Goal: Task Accomplishment & Management: Manage account settings

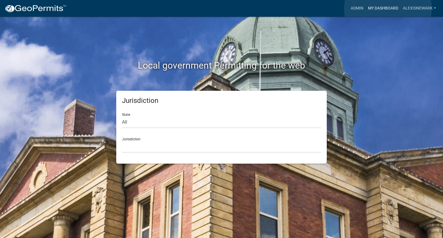
click at [388, 9] on link "My Dashboard" at bounding box center [383, 8] width 35 height 11
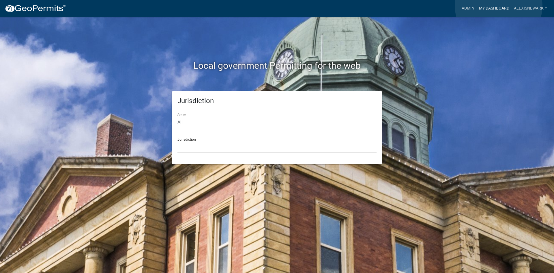
click at [443, 5] on link "My Dashboard" at bounding box center [494, 8] width 35 height 11
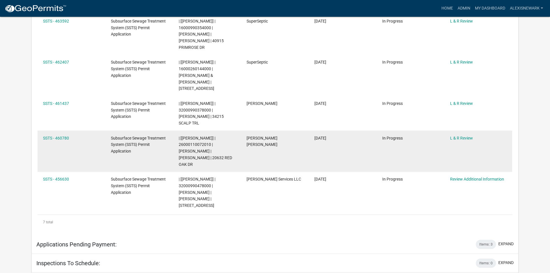
scroll to position [274, 0]
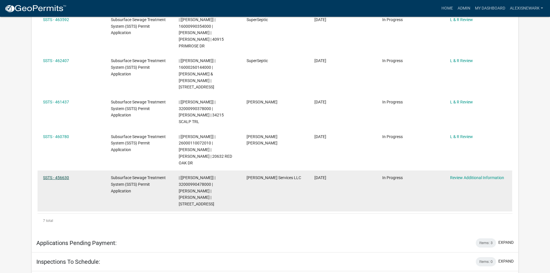
click at [54, 175] on link "SSTS - 456630" at bounding box center [56, 177] width 26 height 5
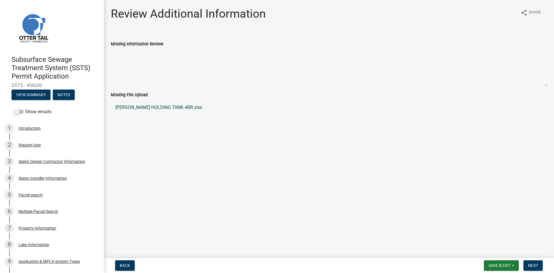
click at [123, 106] on link "MATT CULLEN HOLDING TANK 4BR.xlsx" at bounding box center [329, 107] width 436 height 14
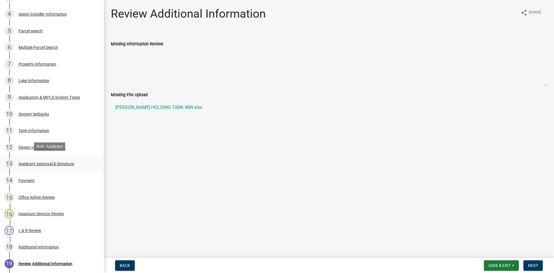
scroll to position [166, 0]
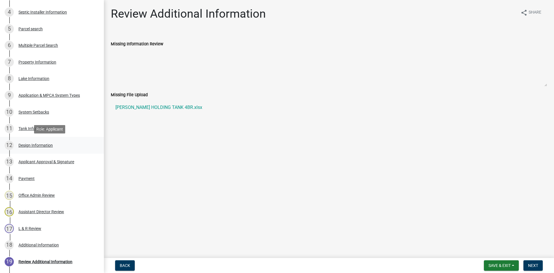
click at [57, 146] on div "12 Design Information" at bounding box center [50, 145] width 90 height 9
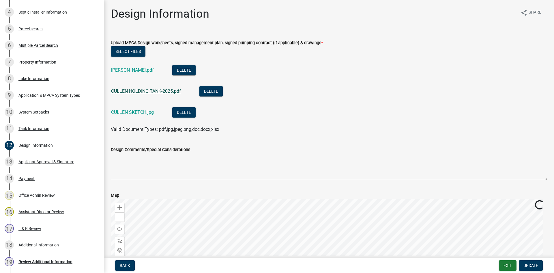
click at [143, 91] on link "CULLEN HOLDING TANK-2025.pdf" at bounding box center [146, 90] width 70 height 5
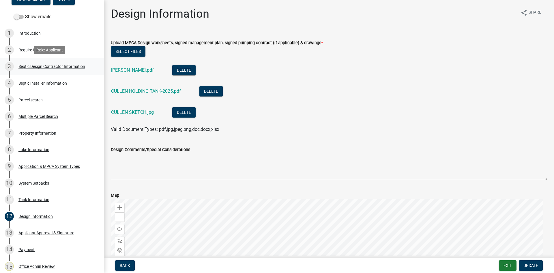
scroll to position [72, 0]
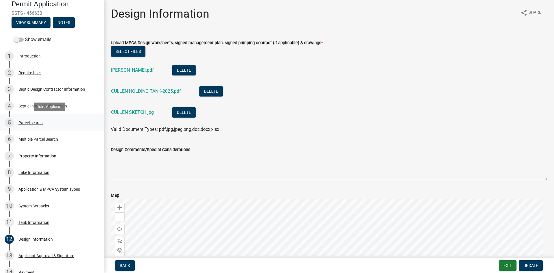
click at [61, 117] on link "5 Parcel search" at bounding box center [52, 122] width 104 height 17
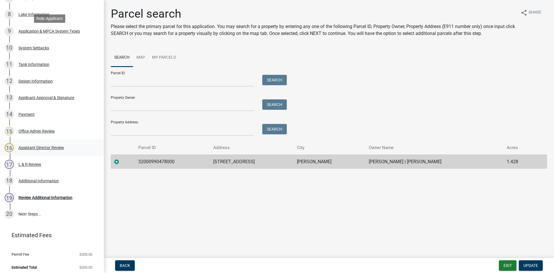
scroll to position [233, 0]
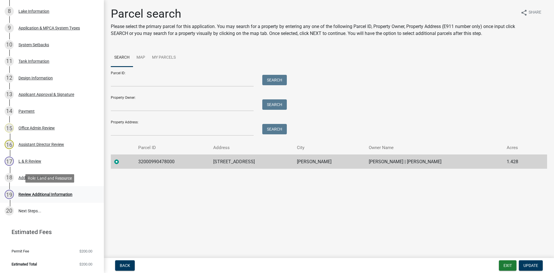
drag, startPoint x: 42, startPoint y: 198, endPoint x: 47, endPoint y: 198, distance: 4.6
click at [42, 198] on div "19 Review Additional Information" at bounding box center [50, 194] width 90 height 9
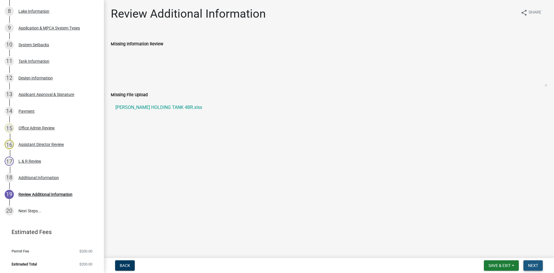
click at [443, 238] on button "Next" at bounding box center [532, 265] width 19 height 10
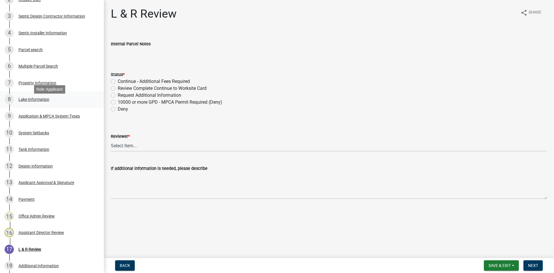
scroll to position [139, 0]
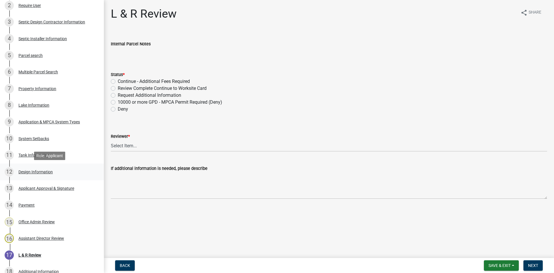
click at [55, 178] on link "12 Design Information" at bounding box center [52, 171] width 104 height 17
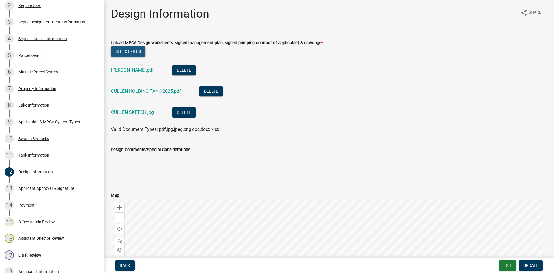
click at [140, 52] on button "Select files" at bounding box center [128, 51] width 35 height 10
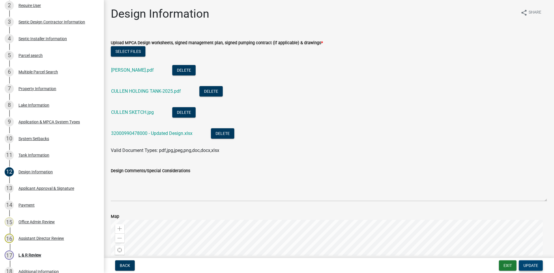
click at [443, 238] on span "Update" at bounding box center [530, 265] width 15 height 5
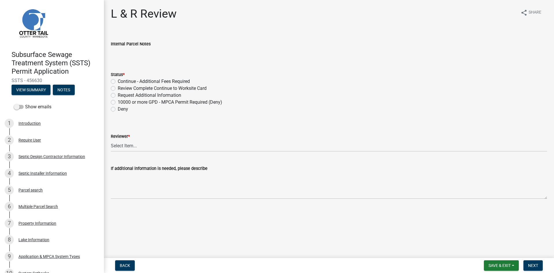
scroll to position [0, 0]
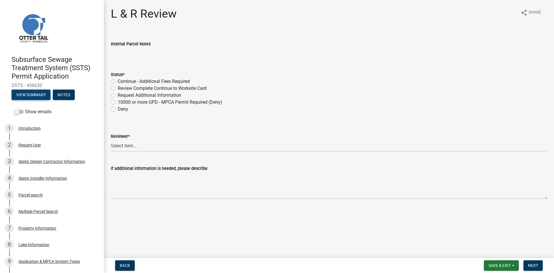
click at [37, 99] on button "View Summary" at bounding box center [31, 94] width 39 height 10
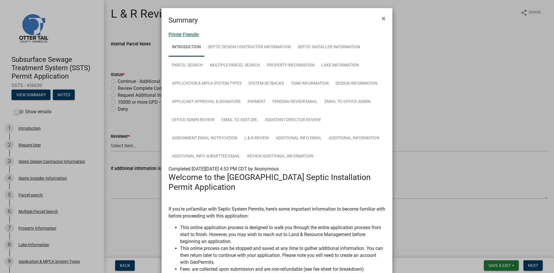
click at [175, 33] on link "Printer Friendly" at bounding box center [183, 34] width 31 height 5
click at [383, 19] on button "×" at bounding box center [383, 18] width 13 height 16
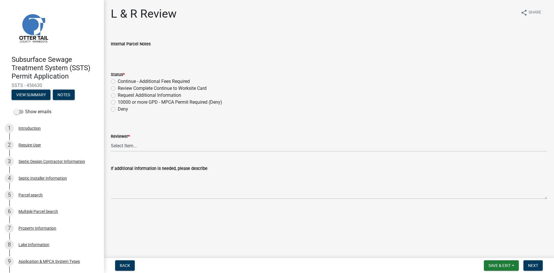
click at [131, 87] on label "Review Complete Continue to Worksite Card" at bounding box center [162, 88] width 89 height 7
click at [121, 87] on input "Review Complete Continue to Worksite Card" at bounding box center [120, 87] width 4 height 4
radio input "true"
click at [152, 145] on select "Select Item... Alexis Newark Andrea Perales Brittany Tollefson Elizabeth Plaste…" at bounding box center [329, 146] width 436 height 12
click at [111, 140] on select "Select Item... Alexis Newark Andrea Perales Brittany Tollefson Elizabeth Plaste…" at bounding box center [329, 146] width 436 height 12
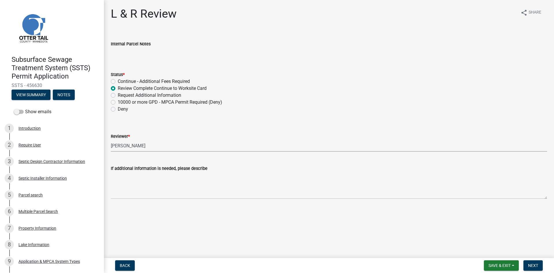
select select "05826fb5-7c18-481d-abe0-188b58e93217"
click at [443, 238] on span "Next" at bounding box center [533, 265] width 10 height 5
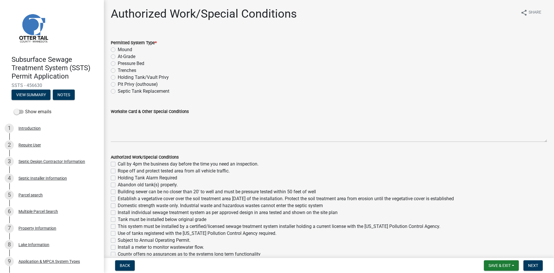
click at [118, 76] on label "Holding Tank/Vault Privy" at bounding box center [143, 77] width 51 height 7
click at [118, 76] on input "Holding Tank/Vault Privy" at bounding box center [120, 76] width 4 height 4
radio input "true"
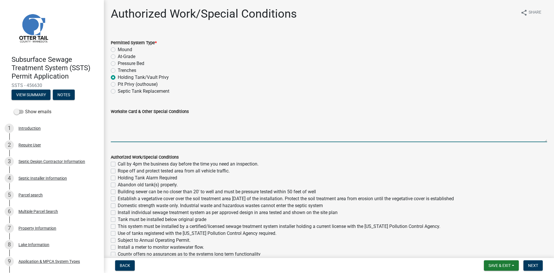
click at [139, 122] on textarea "Worksite Card & Other Special Conditions" at bounding box center [329, 128] width 436 height 27
click at [224, 128] on textarea "Install 2250 holding tank Will have a" at bounding box center [329, 128] width 436 height 27
type textarea "Install 2250 holding tank Will have a visual alarm Tank must be in compliant lo…"
click at [126, 163] on label "Call by 4pm the business day before the time you need an inspection." at bounding box center [188, 163] width 141 height 7
click at [121, 163] on input "Call by 4pm the business day before the time you need an inspection." at bounding box center [120, 162] width 4 height 4
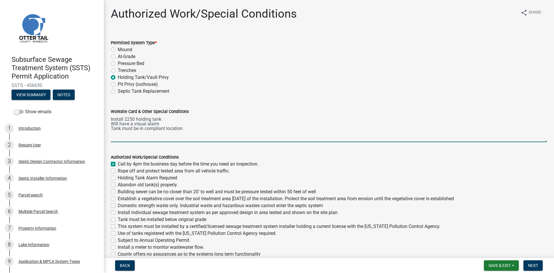
checkbox input "true"
checkbox input "false"
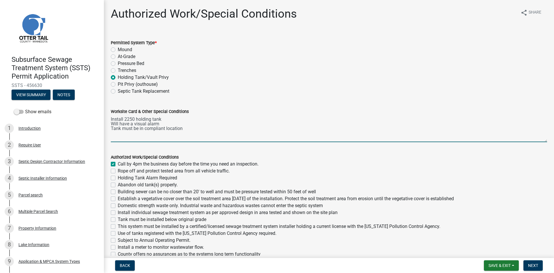
checkbox input "false"
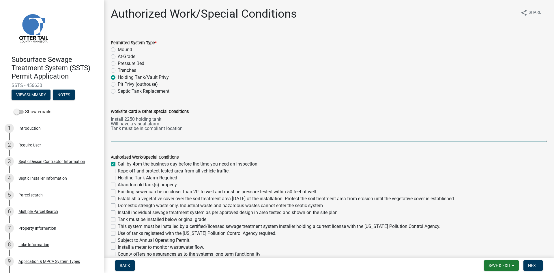
checkbox input "false"
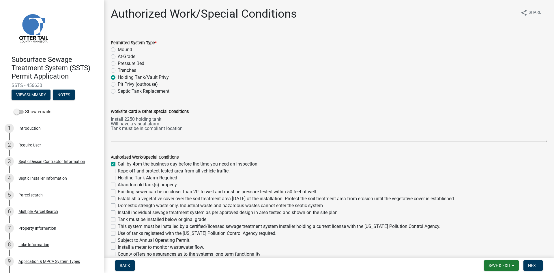
click at [126, 177] on label "Holding Tank Alarm Required" at bounding box center [147, 177] width 59 height 7
click at [121, 177] on input "Holding Tank Alarm Required" at bounding box center [120, 176] width 4 height 4
checkbox input "true"
checkbox input "false"
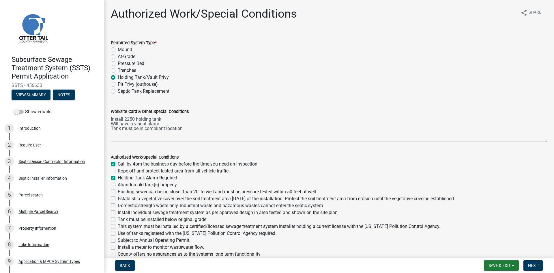
checkbox input "true"
checkbox input "false"
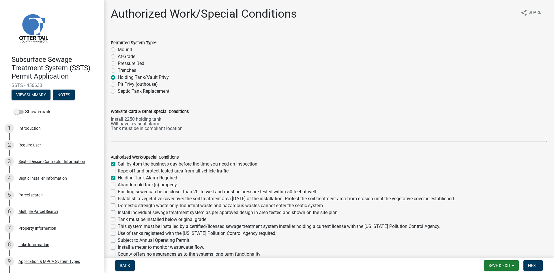
checkbox input "false"
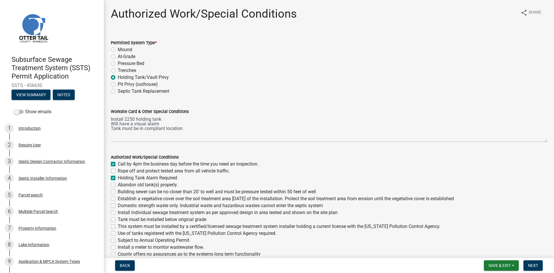
checkbox input "false"
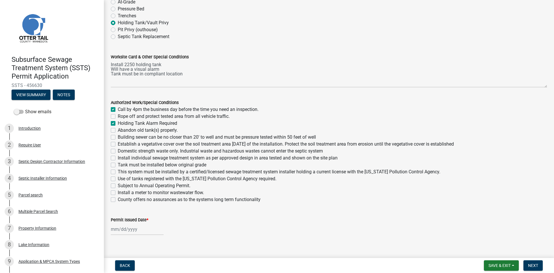
scroll to position [62, 0]
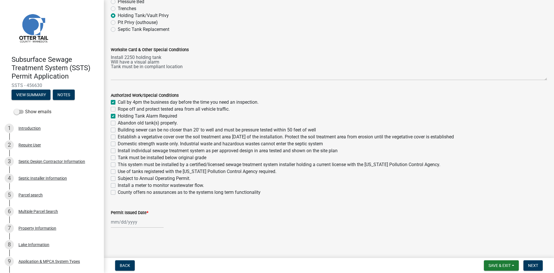
click at [118, 170] on label "Use of tanks registered with the Minnesota Pollution Control Agency required." at bounding box center [197, 171] width 159 height 7
click at [118, 170] on input "Use of tanks registered with the Minnesota Pollution Control Agency required." at bounding box center [120, 170] width 4 height 4
checkbox input "true"
checkbox input "false"
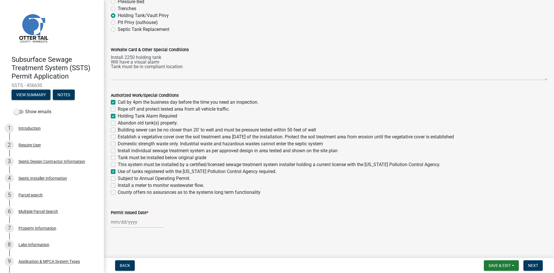
checkbox input "true"
checkbox input "false"
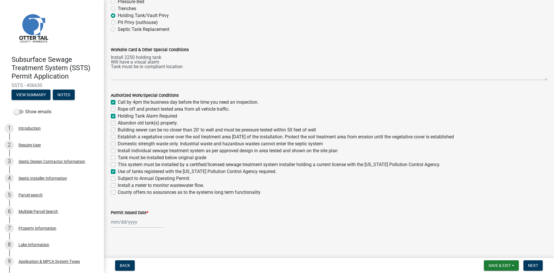
checkbox input "false"
checkbox input "true"
checkbox input "false"
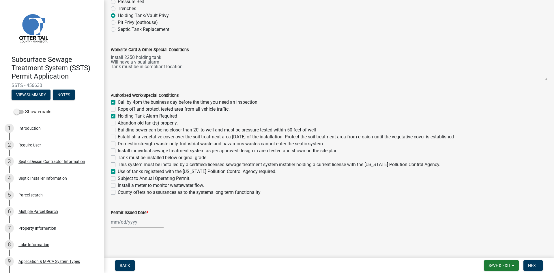
checkbox input "false"
click at [118, 163] on label "This system must be installed by a certified/licensed sewage treatment system i…" at bounding box center [279, 164] width 323 height 7
click at [118, 163] on input "This system must be installed by a certified/licensed sewage treatment system i…" at bounding box center [120, 163] width 4 height 4
checkbox input "true"
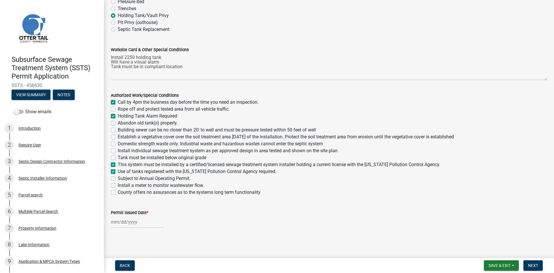
checkbox input "true"
checkbox input "false"
checkbox input "true"
checkbox input "false"
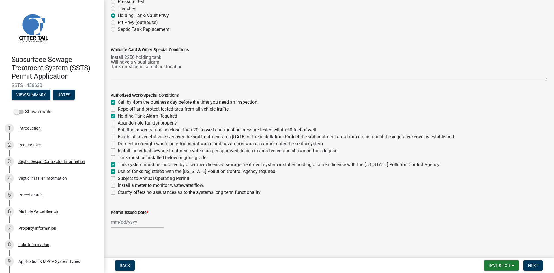
checkbox input "false"
checkbox input "true"
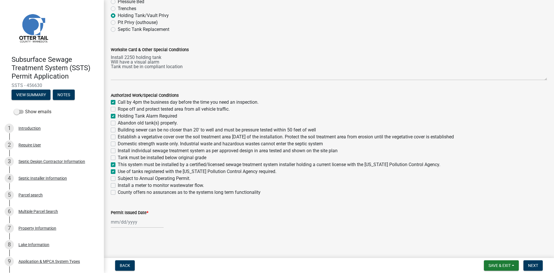
checkbox input "true"
checkbox input "false"
click at [118, 157] on label "Tank must be installed below original grade" at bounding box center [162, 157] width 89 height 7
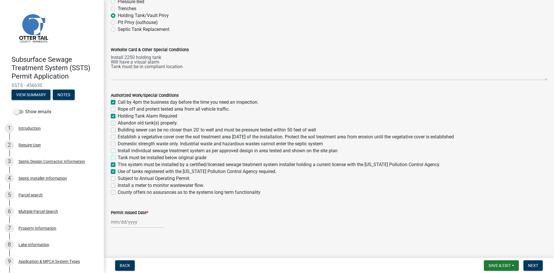
click at [118, 157] on input "Tank must be installed below original grade" at bounding box center [120, 156] width 4 height 4
checkbox input "true"
checkbox input "false"
checkbox input "true"
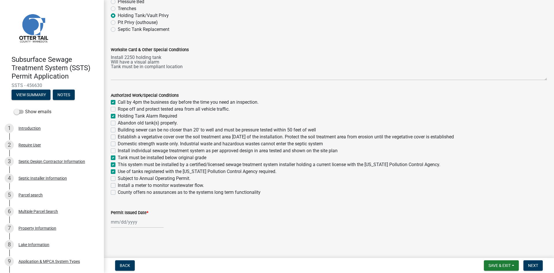
checkbox input "false"
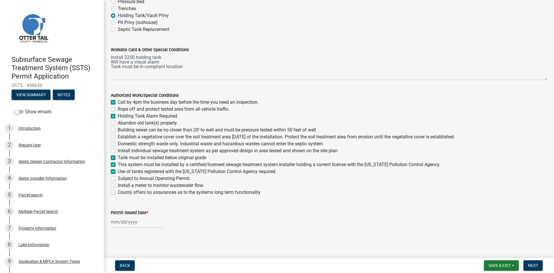
checkbox input "true"
checkbox input "false"
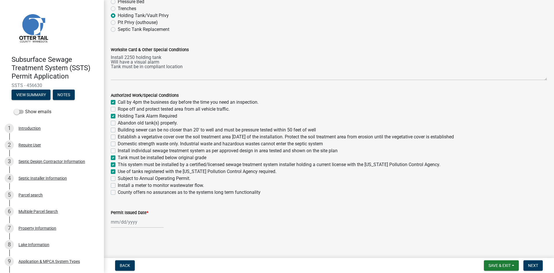
checkbox input "false"
click at [153, 222] on div at bounding box center [137, 222] width 53 height 12
select select "8"
select select "2025"
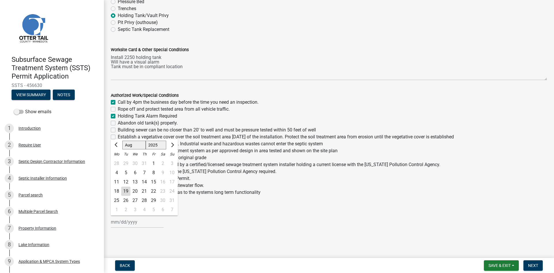
click at [128, 191] on div "19" at bounding box center [125, 190] width 9 height 9
type input "[DATE]"
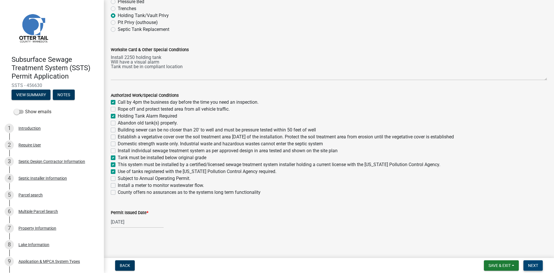
click at [443, 238] on span "Next" at bounding box center [533, 265] width 10 height 5
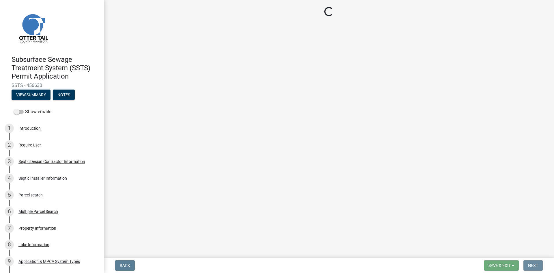
scroll to position [0, 0]
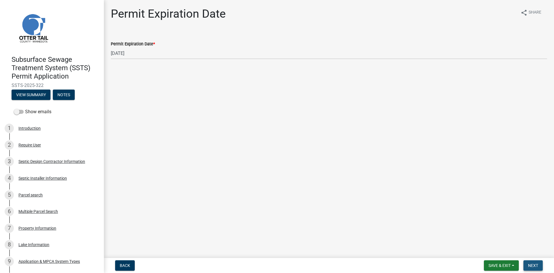
click at [443, 238] on button "Next" at bounding box center [532, 265] width 19 height 10
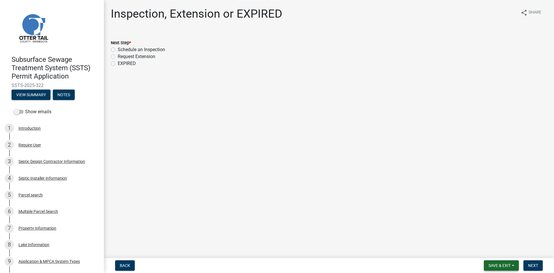
click at [443, 238] on button "Save & Exit" at bounding box center [501, 265] width 35 height 10
click at [443, 238] on button "Save & Exit" at bounding box center [496, 250] width 46 height 14
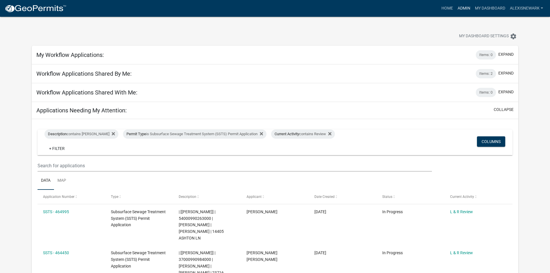
click at [443, 12] on link "Admin" at bounding box center [463, 8] width 17 height 11
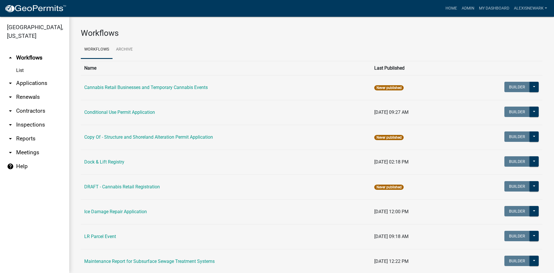
click at [55, 87] on link "arrow_drop_down Applications" at bounding box center [34, 83] width 69 height 14
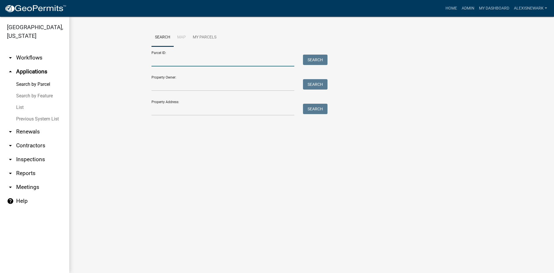
click at [163, 59] on input "Parcel ID:" at bounding box center [222, 61] width 143 height 12
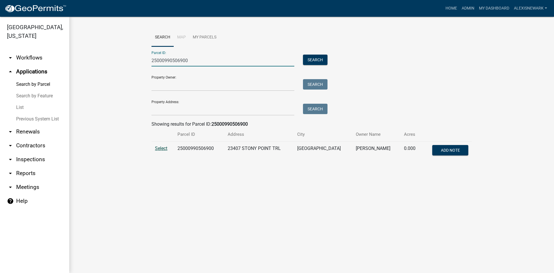
type input "25000990506900"
click at [158, 148] on span "Select" at bounding box center [161, 147] width 12 height 5
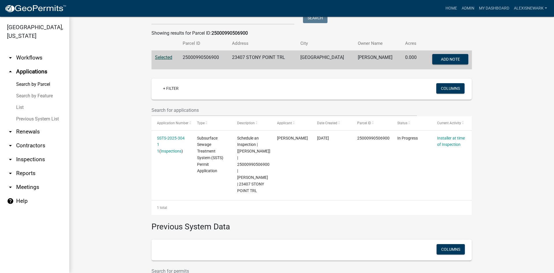
scroll to position [102, 0]
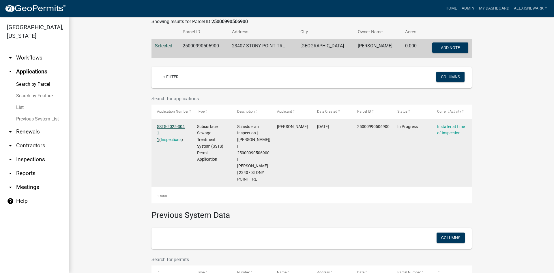
click at [181, 127] on link "SSTS-2025-304 1 1" at bounding box center [171, 133] width 28 height 18
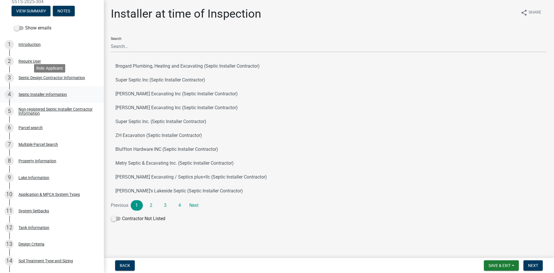
scroll to position [94, 0]
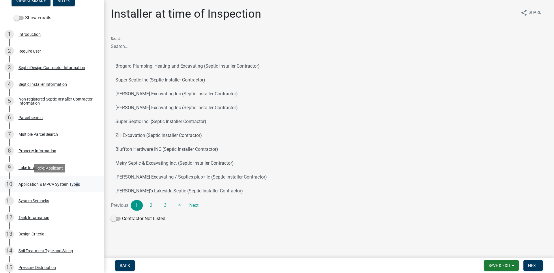
click at [75, 179] on link "10 Application & MPCA System Types" at bounding box center [52, 184] width 104 height 17
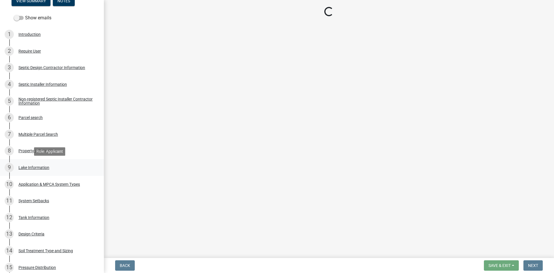
click at [68, 170] on div "9 Lake Information" at bounding box center [50, 167] width 90 height 9
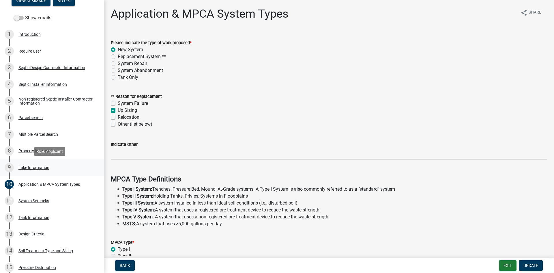
select select "4e1281d9-a122-458a-80e3-8ca1aefebfd7"
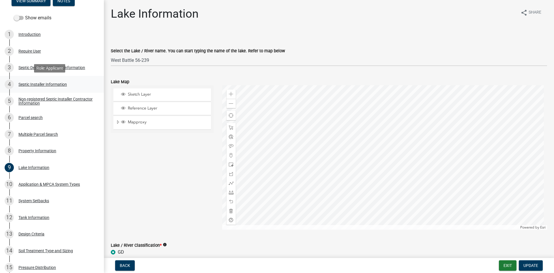
click at [50, 82] on div "Septic Installer Information" at bounding box center [42, 84] width 48 height 4
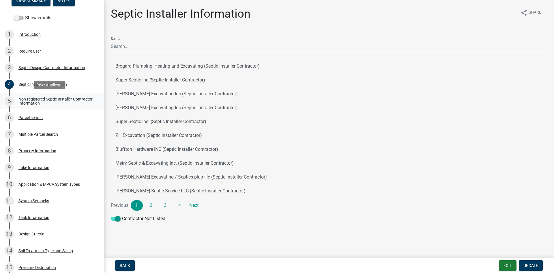
click at [54, 97] on div "Non-registered Septic Installer Contractor Information" at bounding box center [56, 101] width 76 height 8
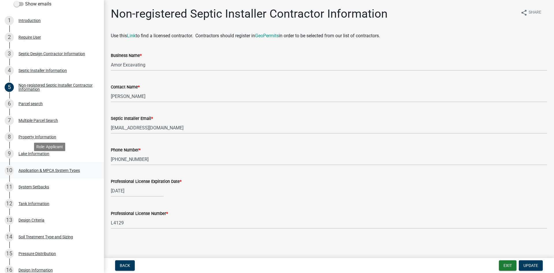
scroll to position [115, 0]
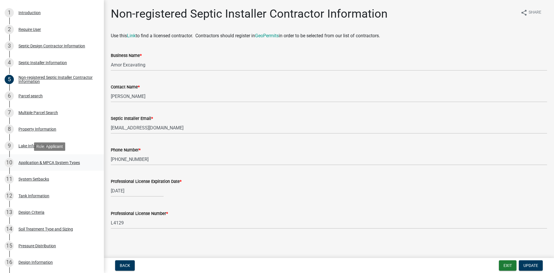
click at [62, 162] on div "Application & MPCA System Types" at bounding box center [48, 162] width 61 height 4
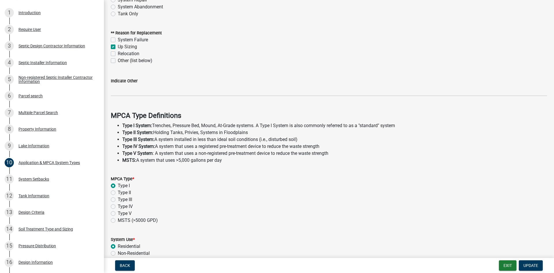
scroll to position [155, 0]
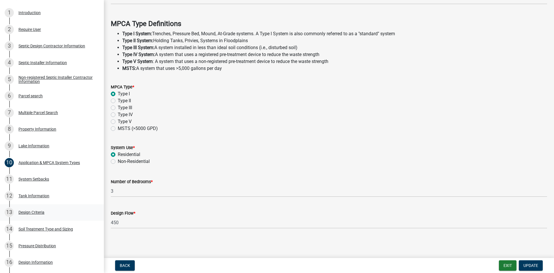
click at [43, 198] on div "12 Tank Information" at bounding box center [50, 195] width 90 height 9
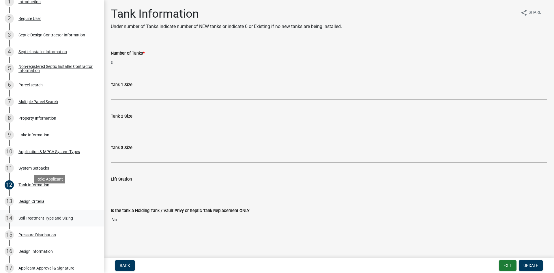
scroll to position [173, 0]
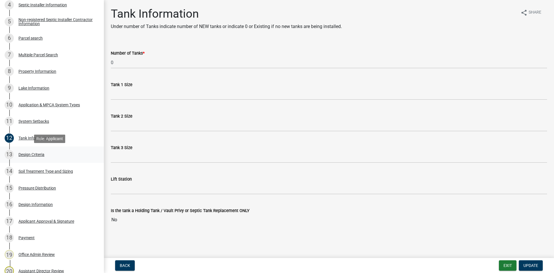
click at [73, 152] on div "13 Design Criteria" at bounding box center [50, 154] width 90 height 9
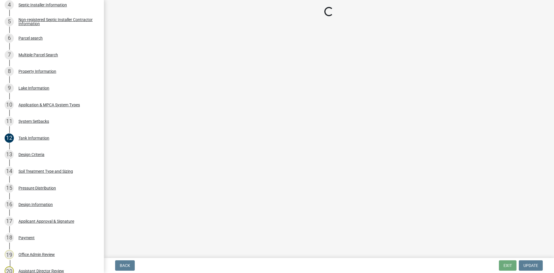
select select "b8a1b220-aca7-4670-a1f5-0f0b15eabd52"
select select "70eb23f8-102f-4072-81d7-b3b0dd1c94c8"
select select "643267e1-855b-462d-a385-c521968adb40"
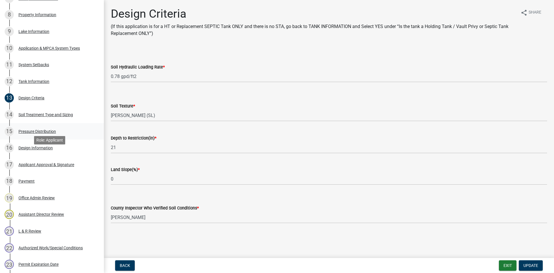
scroll to position [238, 0]
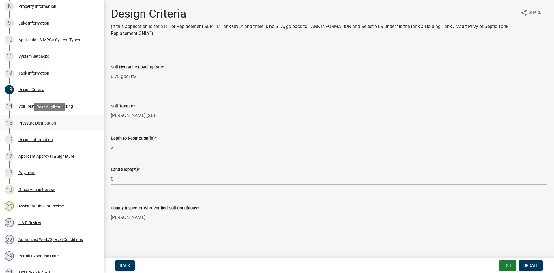
click at [81, 121] on div "15 Pressure Distribution" at bounding box center [50, 122] width 90 height 9
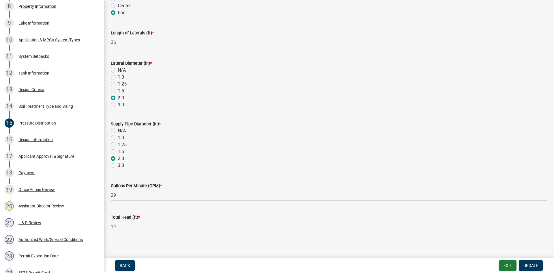
scroll to position [195, 0]
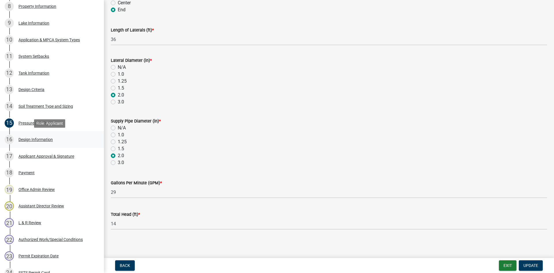
click at [60, 135] on div "16 Design Information" at bounding box center [50, 139] width 90 height 9
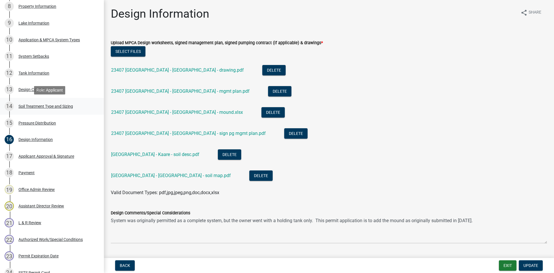
click at [54, 105] on div "Soil Treatment Type and Sizing" at bounding box center [45, 106] width 55 height 4
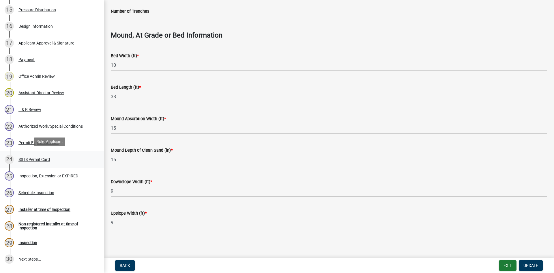
scroll to position [353, 0]
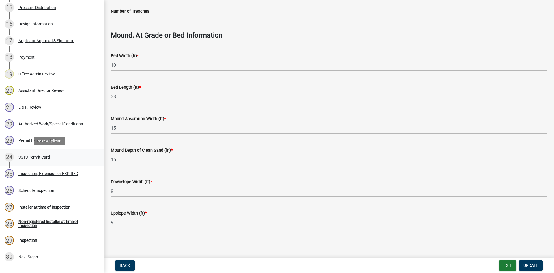
click at [50, 158] on div "SSTS Permit Card" at bounding box center [33, 157] width 31 height 4
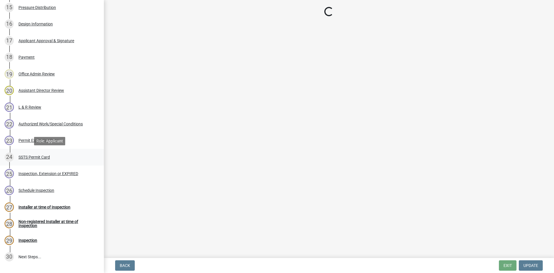
scroll to position [0, 0]
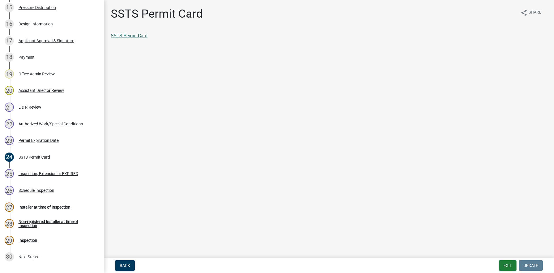
click at [141, 35] on link "SSTS Permit Card" at bounding box center [129, 35] width 37 height 5
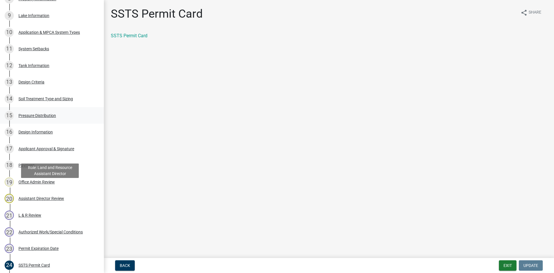
scroll to position [245, 0]
click at [49, 83] on div "13 Design Criteria" at bounding box center [50, 82] width 90 height 9
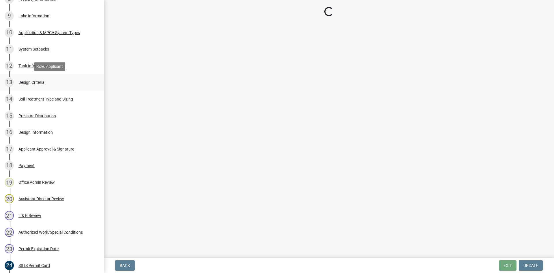
select select "b8a1b220-aca7-4670-a1f5-0f0b15eabd52"
select select "70eb23f8-102f-4072-81d7-b3b0dd1c94c8"
select select "643267e1-855b-462d-a385-c521968adb40"
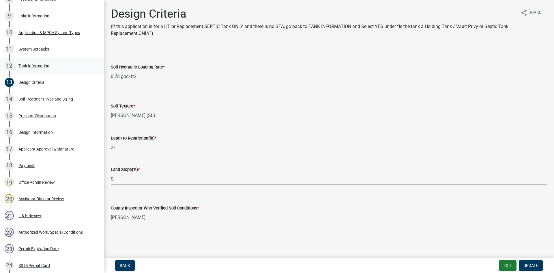
scroll to position [238, 0]
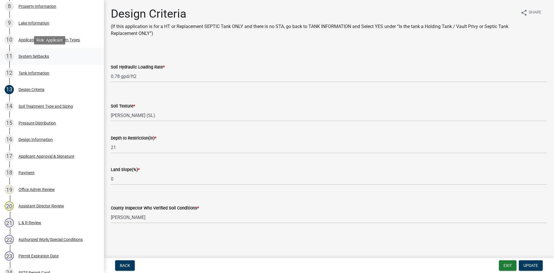
click at [42, 59] on div "11 System Setbacks" at bounding box center [50, 56] width 90 height 9
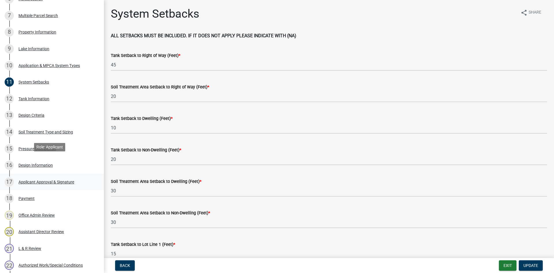
scroll to position [216, 0]
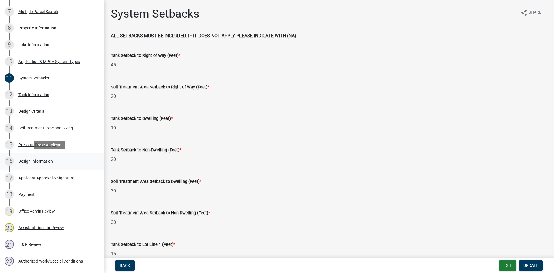
click at [67, 166] on link "16 Design Information" at bounding box center [52, 161] width 104 height 17
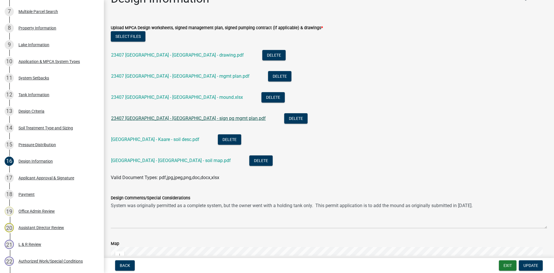
scroll to position [14, 0]
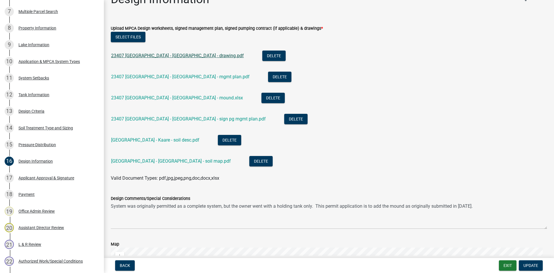
click at [168, 57] on link "23407 Stony Point Trail - Kaare - drawing.pdf" at bounding box center [177, 55] width 133 height 5
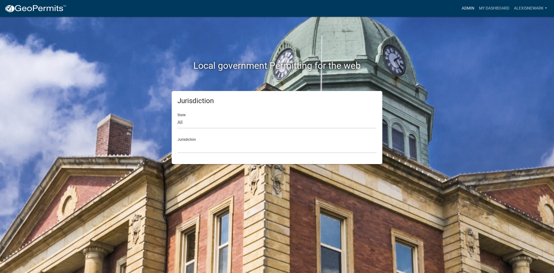
click at [467, 9] on link "Admin" at bounding box center [467, 8] width 17 height 11
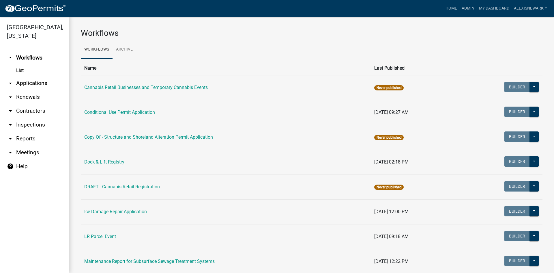
click at [62, 84] on link "arrow_drop_down Applications" at bounding box center [34, 83] width 69 height 14
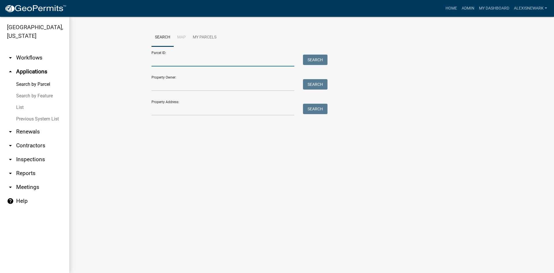
click at [162, 61] on input "Parcel ID:" at bounding box center [222, 61] width 143 height 12
type input "2"
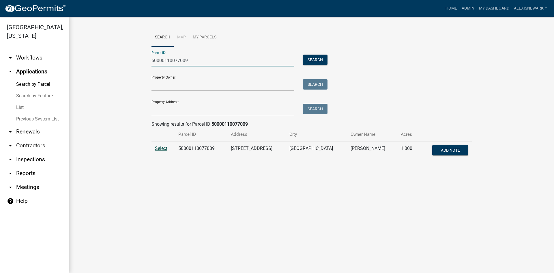
type input "50000110077009"
click at [162, 149] on span "Select" at bounding box center [161, 147] width 12 height 5
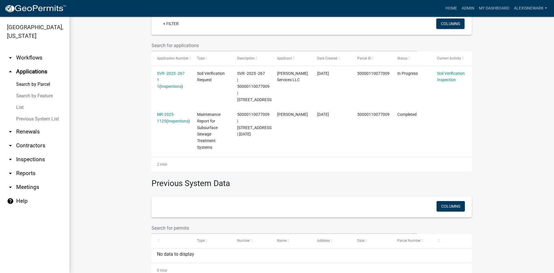
scroll to position [159, 0]
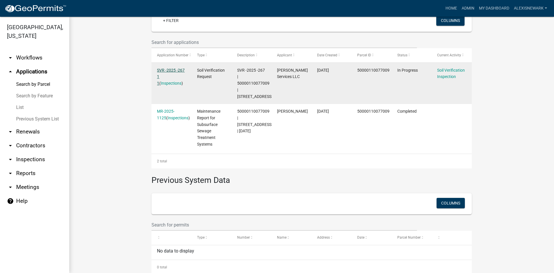
click at [175, 71] on link "SVR -2025 -267 1 1" at bounding box center [171, 77] width 28 height 18
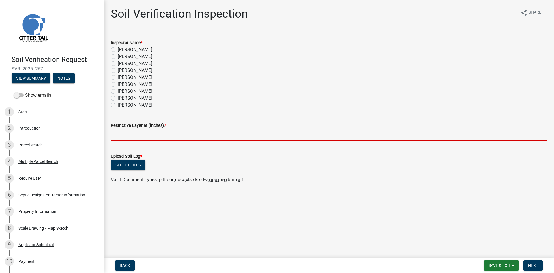
click at [132, 137] on input "text" at bounding box center [329, 135] width 436 height 12
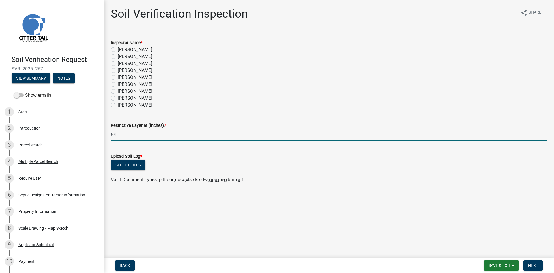
type input "54"
click at [118, 50] on label "[PERSON_NAME]" at bounding box center [135, 49] width 35 height 7
click at [118, 50] on input "[PERSON_NAME]" at bounding box center [120, 48] width 4 height 4
radio input "true"
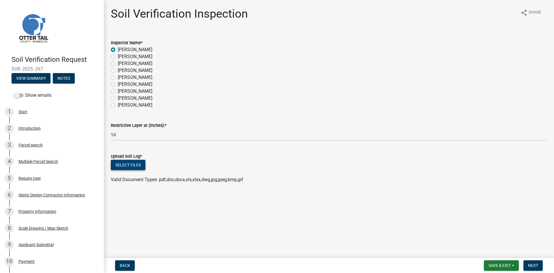
click at [141, 166] on button "Select files" at bounding box center [128, 165] width 35 height 10
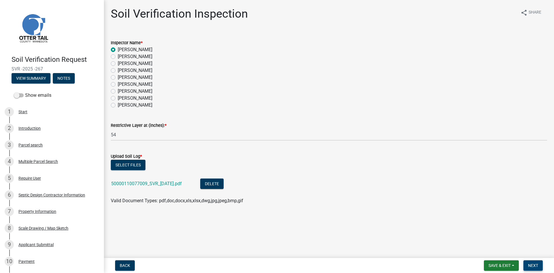
click at [531, 264] on span "Next" at bounding box center [533, 265] width 10 height 5
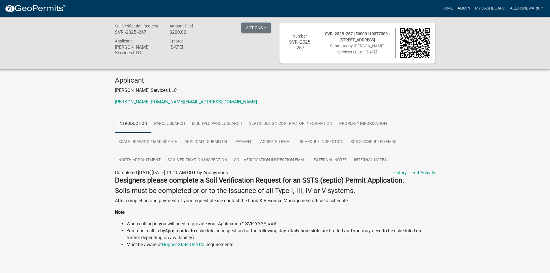
click at [465, 6] on link "Admin" at bounding box center [463, 8] width 17 height 11
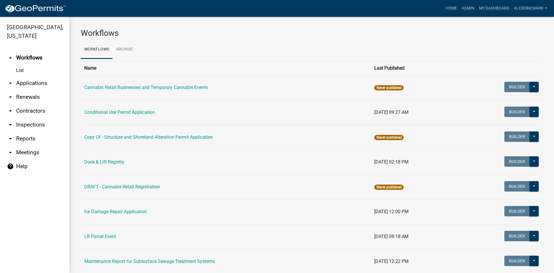
click at [56, 84] on link "arrow_drop_down Applications" at bounding box center [34, 83] width 69 height 14
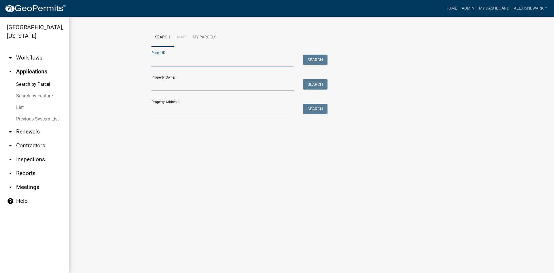
click at [160, 65] on input "Parcel ID:" at bounding box center [222, 61] width 143 height 12
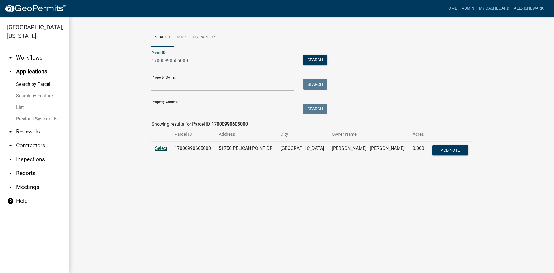
type input "17000990605000"
click at [161, 148] on span "Select" at bounding box center [161, 147] width 12 height 5
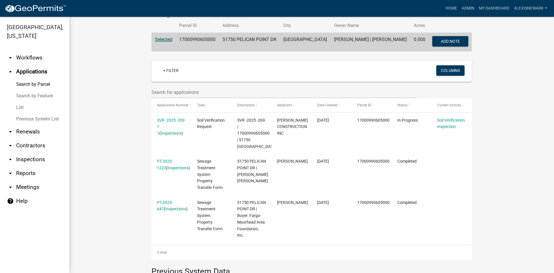
scroll to position [110, 0]
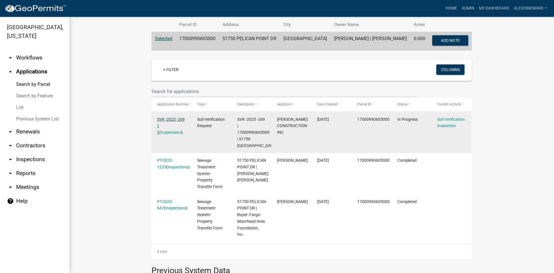
click at [171, 119] on link "SVR -2025 -269 1 1" at bounding box center [171, 126] width 28 height 18
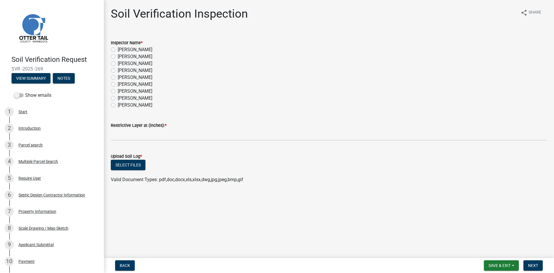
click at [138, 50] on label "[PERSON_NAME]" at bounding box center [135, 49] width 35 height 7
click at [121, 50] on input "[PERSON_NAME]" at bounding box center [120, 48] width 4 height 4
radio input "true"
click at [151, 128] on label "Restrictive Layer at (inches): *" at bounding box center [139, 125] width 56 height 4
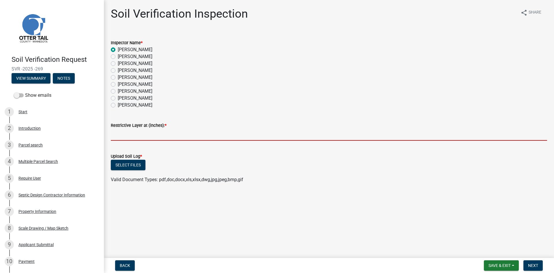
click at [151, 131] on input "text" at bounding box center [329, 135] width 436 height 12
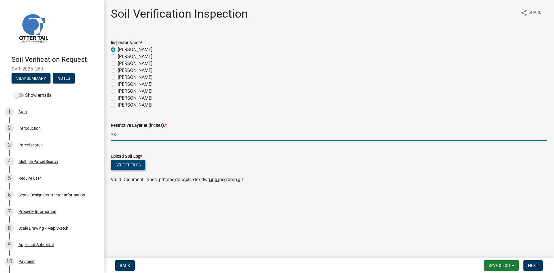
type input "33"
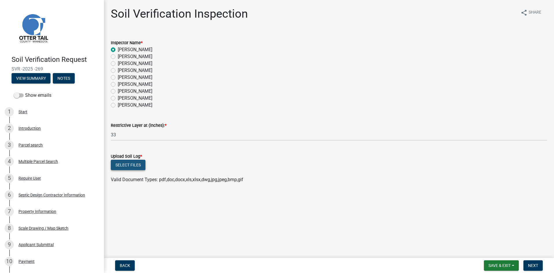
click at [128, 165] on button "Select files" at bounding box center [128, 165] width 35 height 10
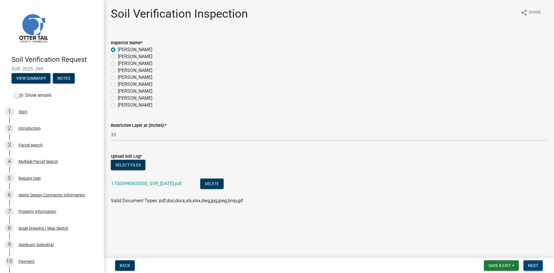
click at [536, 261] on button "Next" at bounding box center [532, 265] width 19 height 10
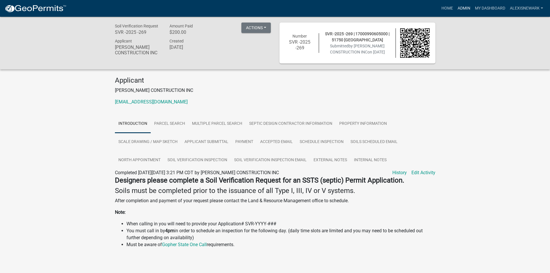
click at [457, 12] on link "Admin" at bounding box center [463, 8] width 17 height 11
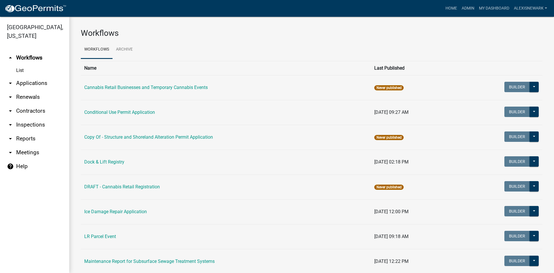
click at [43, 82] on link "arrow_drop_down Applications" at bounding box center [34, 83] width 69 height 14
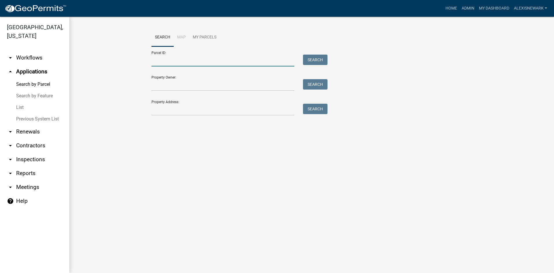
click at [170, 64] on input "Parcel ID:" at bounding box center [222, 61] width 143 height 12
type input "4"
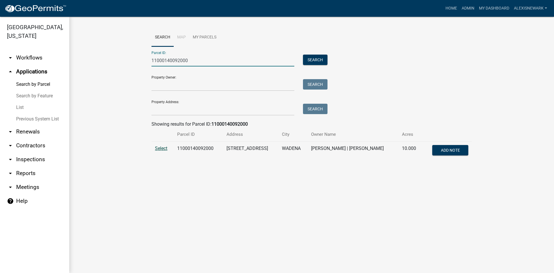
type input "11000140092000"
click at [166, 149] on span "Select" at bounding box center [161, 147] width 12 height 5
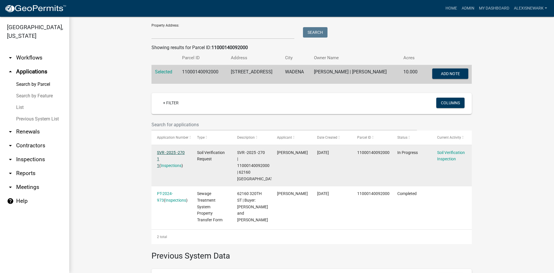
scroll to position [79, 0]
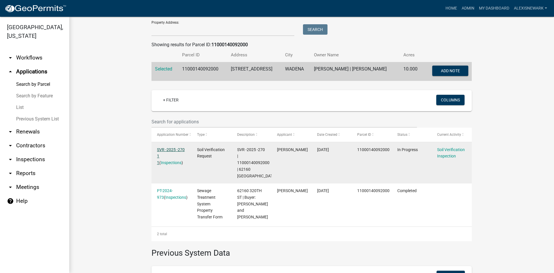
click at [178, 151] on link "SVR -2025 -270 1 1" at bounding box center [171, 156] width 28 height 18
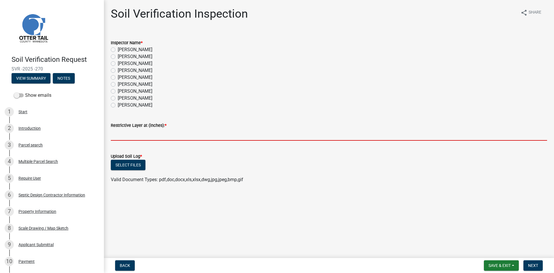
click at [145, 139] on input "text" at bounding box center [329, 135] width 436 height 12
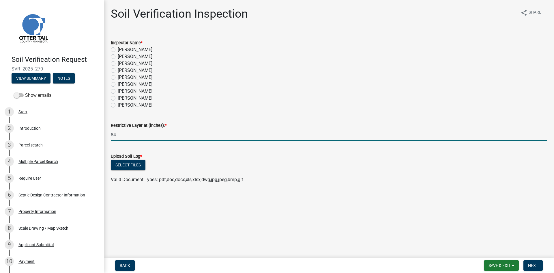
type input "84"
click at [126, 48] on label "[PERSON_NAME]" at bounding box center [135, 49] width 35 height 7
click at [121, 48] on input "[PERSON_NAME]" at bounding box center [120, 48] width 4 height 4
radio input "true"
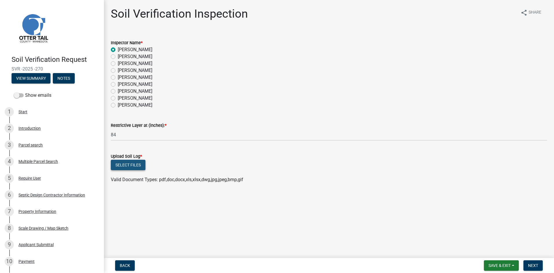
click at [137, 165] on button "Select files" at bounding box center [128, 165] width 35 height 10
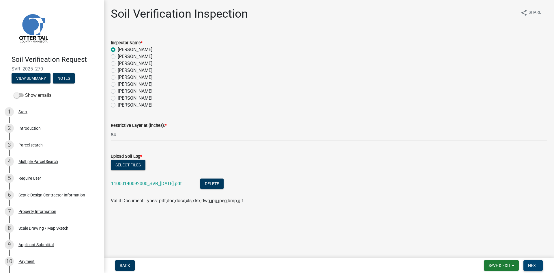
click at [533, 264] on span "Next" at bounding box center [533, 265] width 10 height 5
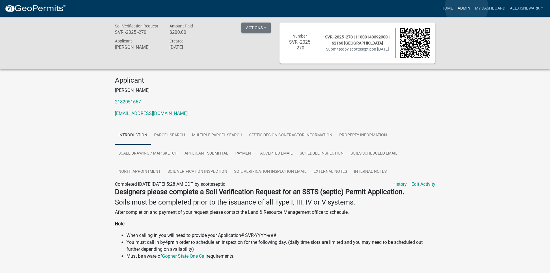
click at [466, 7] on link "Admin" at bounding box center [463, 8] width 17 height 11
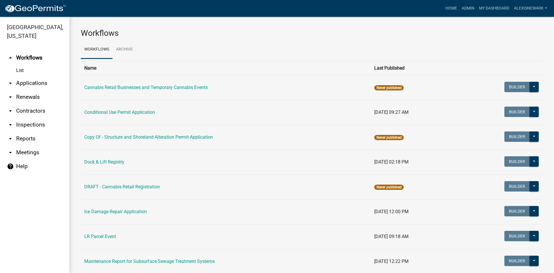
click at [55, 85] on link "arrow_drop_down Applications" at bounding box center [34, 83] width 69 height 14
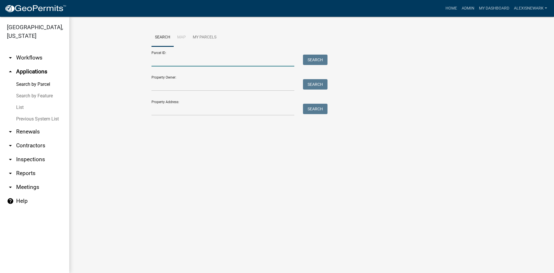
click at [185, 60] on input "Parcel ID:" at bounding box center [222, 61] width 143 height 12
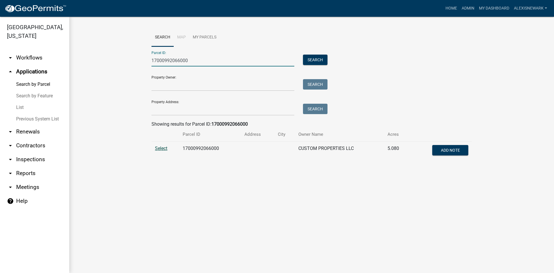
type input "17000992066000"
click at [160, 147] on span "Select" at bounding box center [161, 147] width 12 height 5
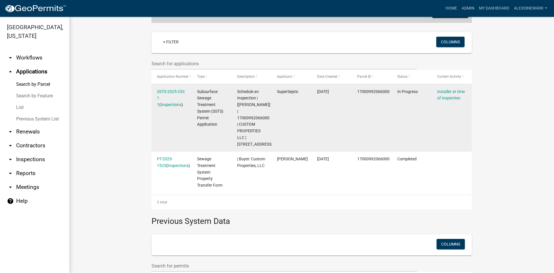
scroll to position [138, 0]
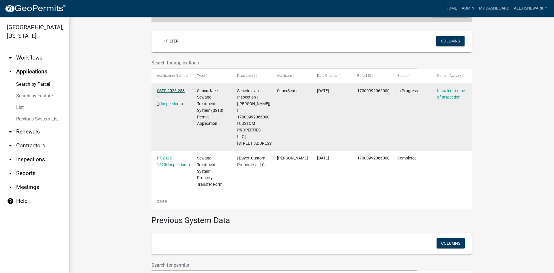
click at [174, 88] on link "SSTS-2025-253 1 1" at bounding box center [171, 97] width 28 height 18
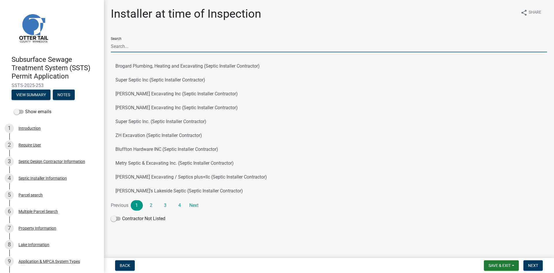
click at [149, 47] on input "Search" at bounding box center [329, 46] width 436 height 12
click at [132, 83] on button "Super Septic Inc (Septic Installer Contractor)" at bounding box center [329, 80] width 436 height 14
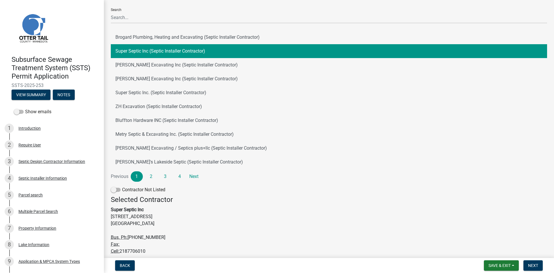
scroll to position [62, 0]
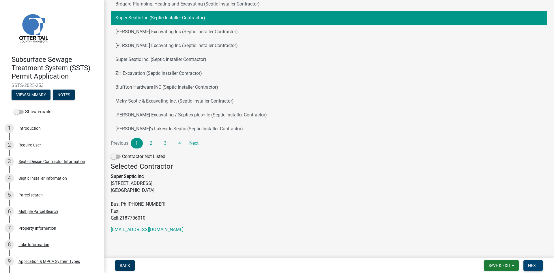
click at [529, 262] on button "Next" at bounding box center [532, 265] width 19 height 10
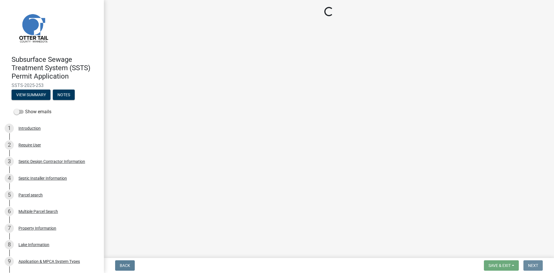
scroll to position [0, 0]
select select "710d5f49-2663-4e73-9718-d0c4e189f5ed"
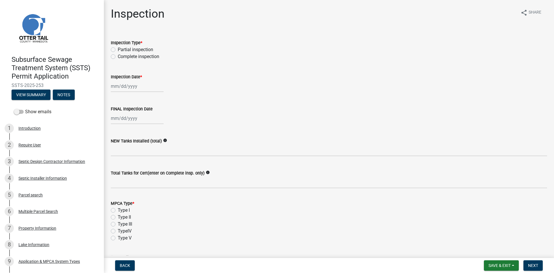
click at [137, 59] on label "Complete inspection" at bounding box center [139, 56] width 42 height 7
click at [121, 57] on input "Complete inspection" at bounding box center [120, 55] width 4 height 4
radio input "true"
click at [136, 57] on label "Complete inspection" at bounding box center [139, 56] width 42 height 7
click at [121, 57] on input "Complete inspection" at bounding box center [120, 55] width 4 height 4
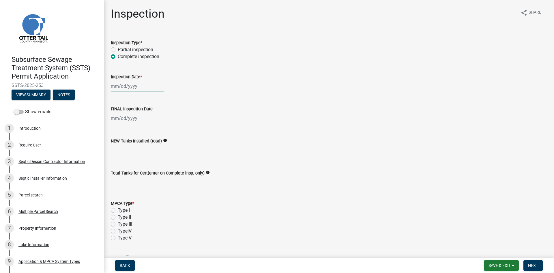
click at [130, 85] on div at bounding box center [137, 86] width 53 height 12
select select "8"
select select "2025"
click at [154, 135] on div "15" at bounding box center [153, 135] width 9 height 9
type input "[DATE]"
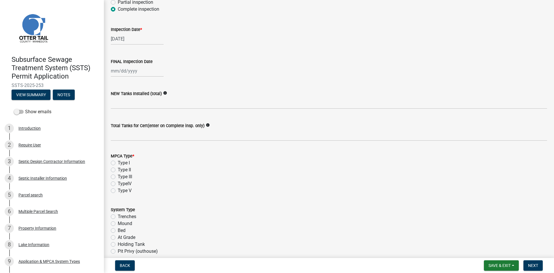
scroll to position [58, 0]
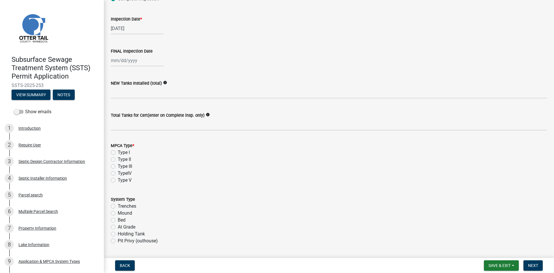
click at [131, 66] on wm-data-entity-input "FINAL Inspection Date" at bounding box center [329, 56] width 436 height 32
click at [129, 59] on div at bounding box center [137, 61] width 53 height 12
select select "8"
select select "2025"
click at [155, 108] on div "15" at bounding box center [153, 109] width 9 height 9
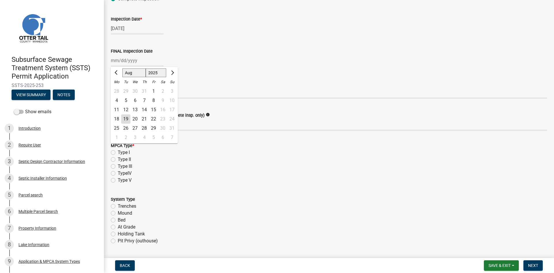
type input "[DATE]"
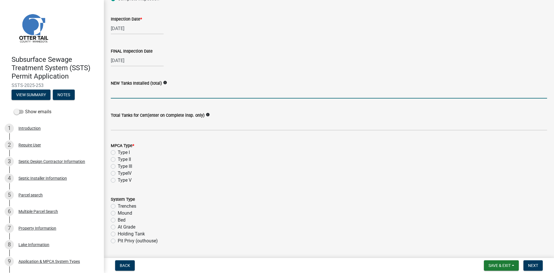
click at [136, 89] on input "text" at bounding box center [329, 93] width 436 height 12
type input "1"
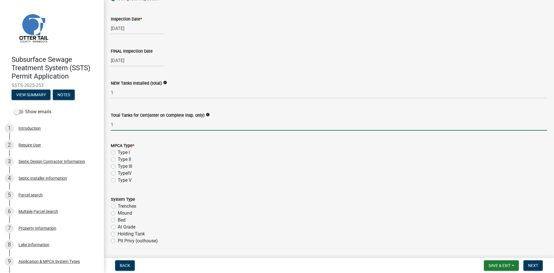
type input "1"
click at [128, 160] on label "Type II" at bounding box center [124, 159] width 13 height 7
click at [121, 160] on input "Type II" at bounding box center [120, 158] width 4 height 4
radio input "true"
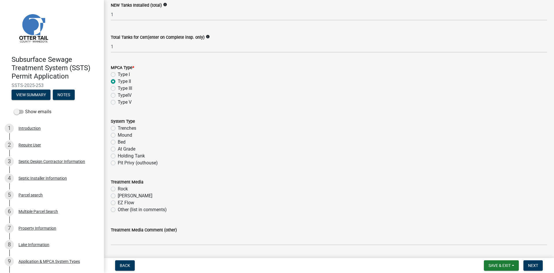
scroll to position [137, 0]
click at [128, 153] on label "Holding Tank" at bounding box center [131, 154] width 27 height 7
click at [121, 153] on input "Holding Tank" at bounding box center [120, 153] width 4 height 4
radio input "true"
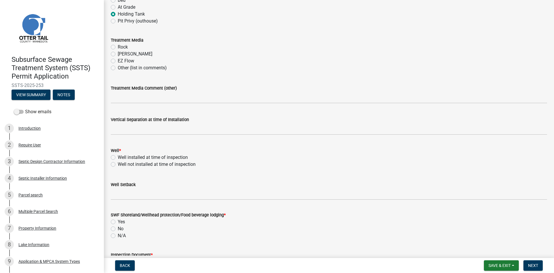
scroll to position [281, 0]
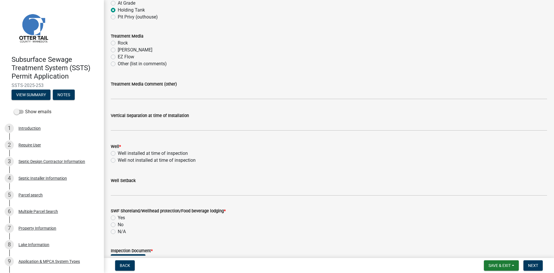
click at [130, 158] on label "Well not installed at time of inspection" at bounding box center [157, 160] width 78 height 7
click at [121, 158] on input "Well not installed at time of inspection" at bounding box center [120, 159] width 4 height 4
radio input "true"
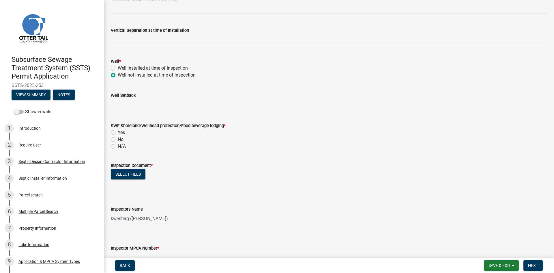
scroll to position [368, 0]
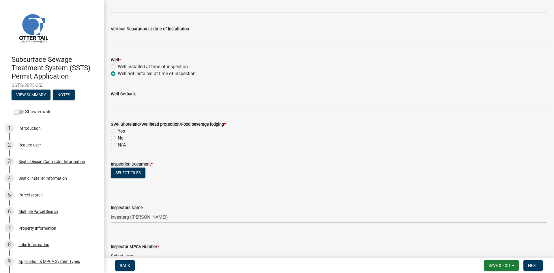
click at [118, 130] on label "Yes" at bounding box center [121, 131] width 7 height 7
click at [118, 130] on input "Yes" at bounding box center [120, 130] width 4 height 4
radio input "true"
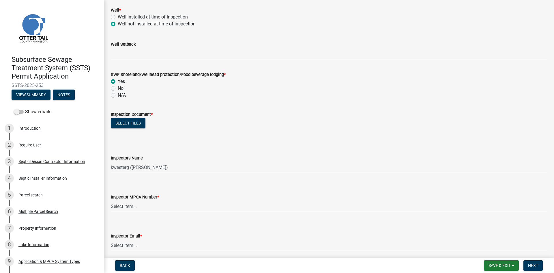
scroll to position [426, 0]
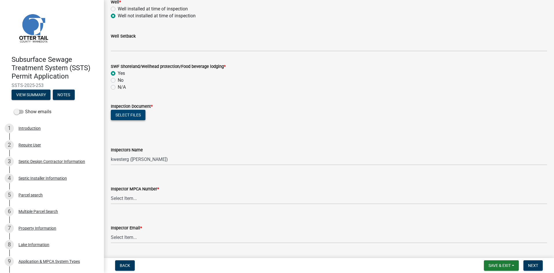
click at [132, 117] on button "Select files" at bounding box center [128, 115] width 35 height 10
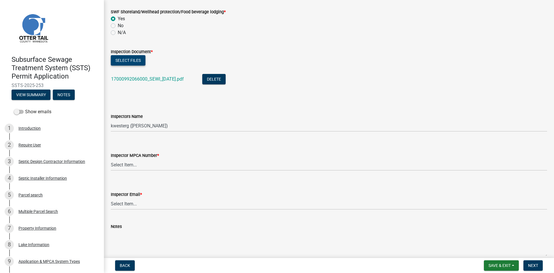
scroll to position [483, 0]
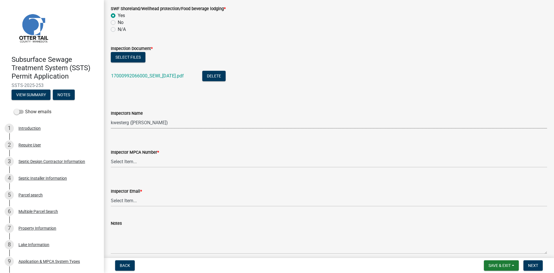
click at [169, 121] on select "Select Item... btollefson (Brittany Tollefson) alexisnewark (Alexis Newark) epl…" at bounding box center [329, 123] width 436 height 12
click at [177, 125] on select "Select Item... btollefson (Brittany Tollefson) alexisnewark (Alexis Newark) epl…" at bounding box center [329, 123] width 436 height 12
select select "540cdff0-8667-4a16-ad1f-2fbf1edb8379"
click at [111, 117] on select "Select Item... btollefson (Brittany Tollefson) alexisnewark (Alexis Newark) epl…" at bounding box center [329, 123] width 436 height 12
click at [178, 164] on select "Select Item... Alexis Newark (10415) Andrea Perales (924) Brittany Tollefson (1…" at bounding box center [329, 162] width 436 height 12
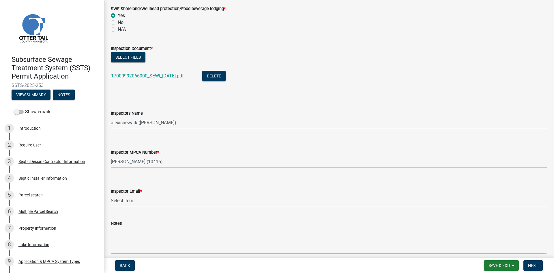
click at [111, 156] on select "Select Item... Alexis Newark (10415) Andrea Perales (924) Brittany Tollefson (1…" at bounding box center [329, 162] width 436 height 12
select select "d127207f-e6b2-42e2-ba4c-6918cdf94176"
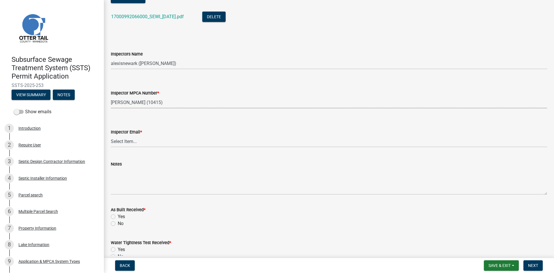
scroll to position [570, 0]
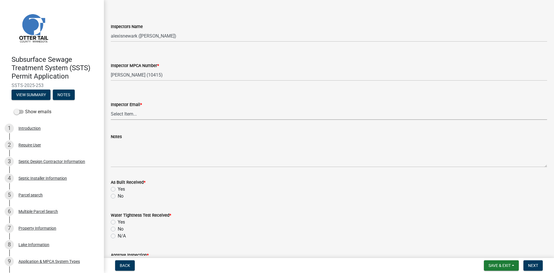
click at [147, 111] on select "Select Item... Alexis Newark (anewark@ottertailcounty.gov) Amy Busko (abusko@ot…" at bounding box center [329, 114] width 436 height 12
click at [111, 108] on select "Select Item... Alexis Newark (anewark@ottertailcounty.gov) Amy Busko (abusko@ot…" at bounding box center [329, 114] width 436 height 12
select select "46a67eee-2c7d-4579-9973-15a8b9f9d8c4"
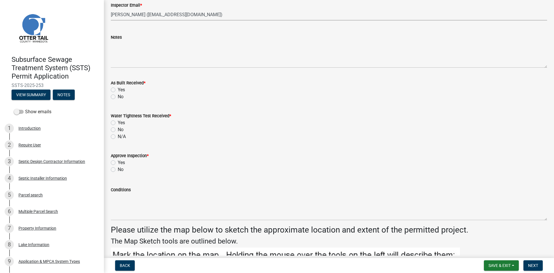
scroll to position [671, 0]
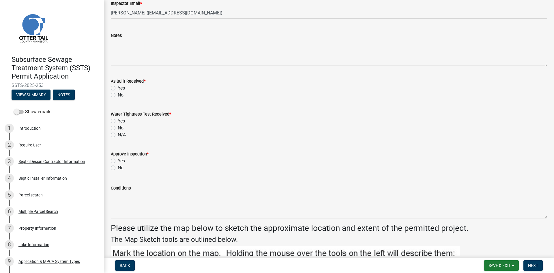
click at [122, 94] on label "No" at bounding box center [121, 94] width 6 height 7
click at [121, 94] on input "No" at bounding box center [120, 93] width 4 height 4
radio input "true"
click at [123, 127] on label "No" at bounding box center [121, 127] width 6 height 7
click at [121, 127] on input "No" at bounding box center [120, 126] width 4 height 4
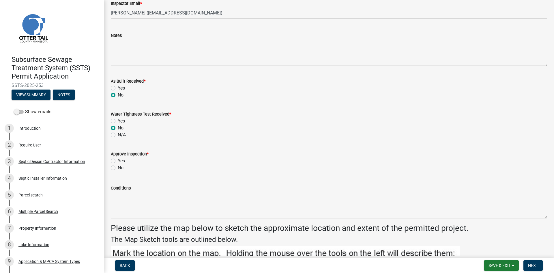
radio input "true"
click at [121, 161] on label "Yes" at bounding box center [121, 160] width 7 height 7
click at [121, 161] on input "Yes" at bounding box center [120, 159] width 4 height 4
radio input "true"
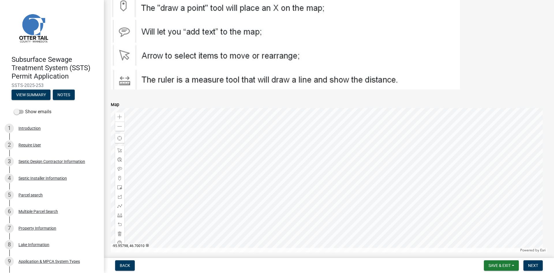
scroll to position [964, 0]
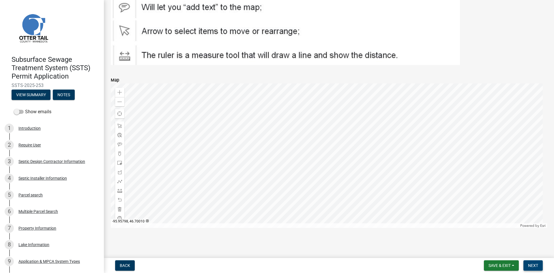
click at [532, 265] on span "Next" at bounding box center [533, 265] width 10 height 5
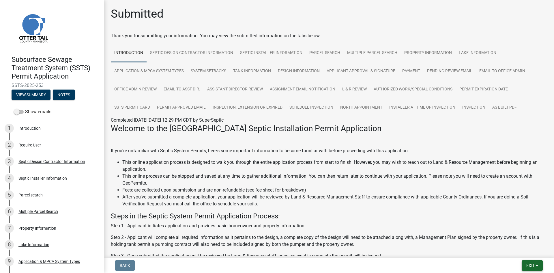
click at [526, 267] on span "Exit" at bounding box center [530, 265] width 8 height 5
click at [520, 253] on button "Save & Exit" at bounding box center [520, 250] width 46 height 14
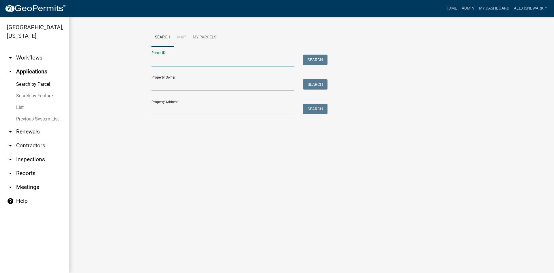
click at [222, 56] on input "Parcel ID:" at bounding box center [222, 61] width 143 height 12
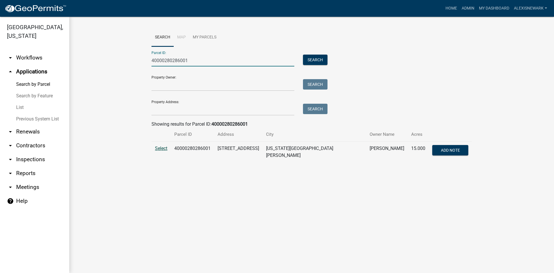
type input "40000280286001"
click at [156, 151] on span "Select" at bounding box center [161, 147] width 12 height 5
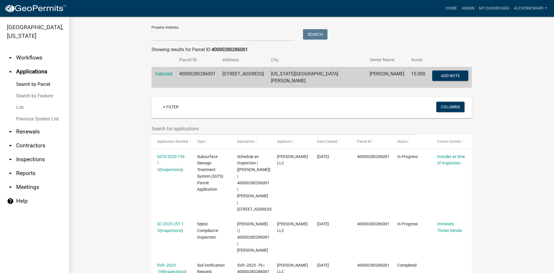
scroll to position [115, 0]
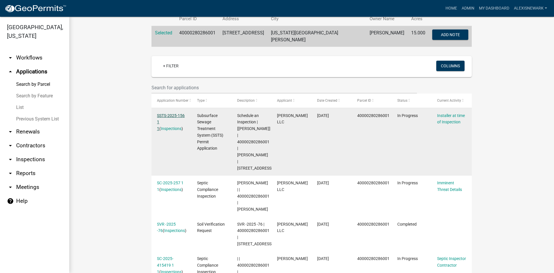
click at [172, 115] on link "SSTS-2025-156 1 1" at bounding box center [171, 122] width 28 height 18
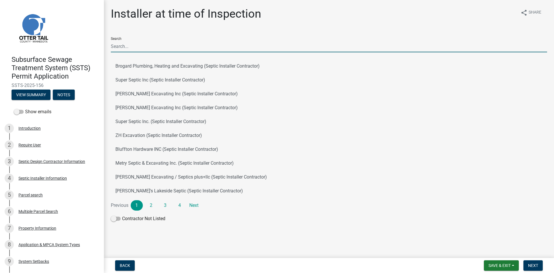
click at [147, 45] on input "Search" at bounding box center [329, 46] width 436 height 12
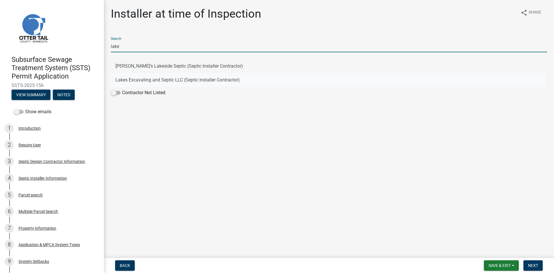
type input "lake"
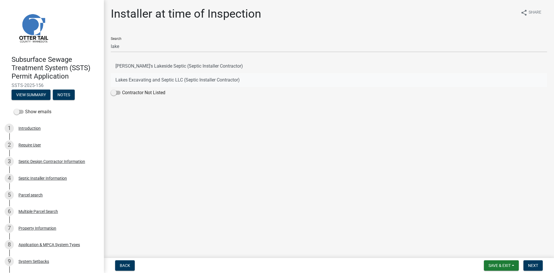
click at [168, 79] on button "Lakes Excavating and Septic LLC (Septic Installer Contractor)" at bounding box center [329, 80] width 436 height 14
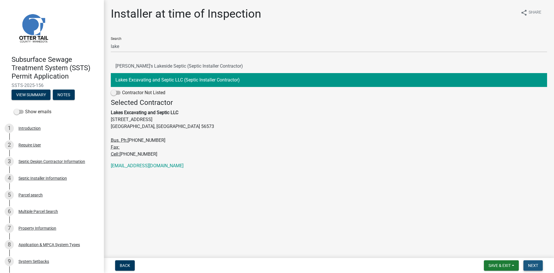
click at [531, 267] on span "Next" at bounding box center [533, 265] width 10 height 5
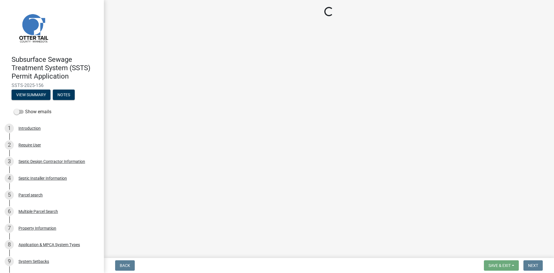
select select "710d5f49-2663-4e73-9718-d0c4e189f5ed"
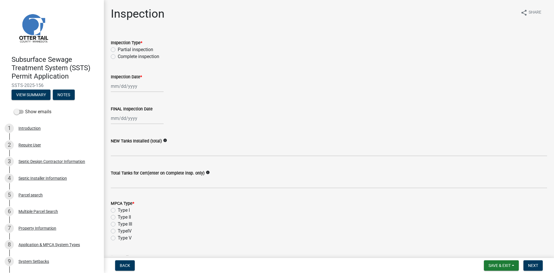
click at [120, 56] on label "Complete inspection" at bounding box center [139, 56] width 42 height 7
click at [120, 56] on input "Complete inspection" at bounding box center [120, 55] width 4 height 4
radio input "true"
select select "8"
select select "2025"
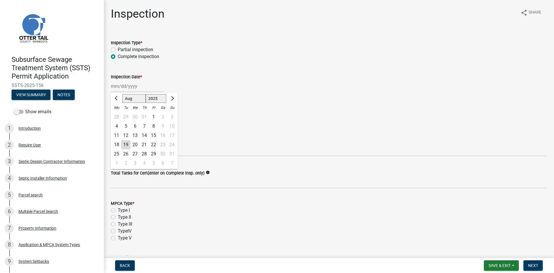
click at [130, 83] on div "Jan Feb Mar Apr May Jun Jul Aug Sep Oct Nov Dec 1525 1526 1527 1528 1529 1530 1…" at bounding box center [137, 86] width 53 height 12
click at [114, 141] on div "18" at bounding box center [116, 144] width 9 height 9
type input "08/18/2025"
click at [119, 111] on label "FINAL Inspection Date" at bounding box center [132, 109] width 42 height 4
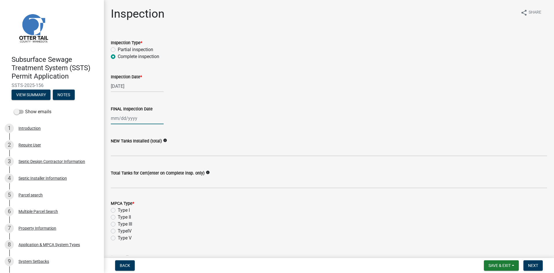
click at [119, 112] on input "FINAL Inspection Date" at bounding box center [137, 118] width 53 height 12
select select "8"
select select "2025"
click at [121, 173] on div "18" at bounding box center [116, 176] width 9 height 9
type input "08/18/2025"
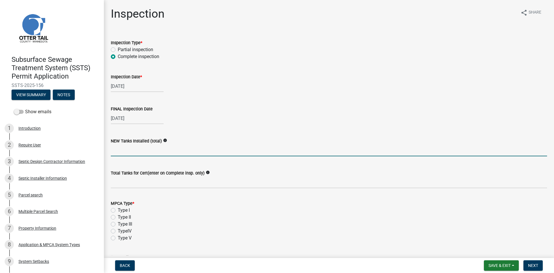
click at [123, 151] on input "text" at bounding box center [329, 150] width 436 height 12
type input "1"
type input "2"
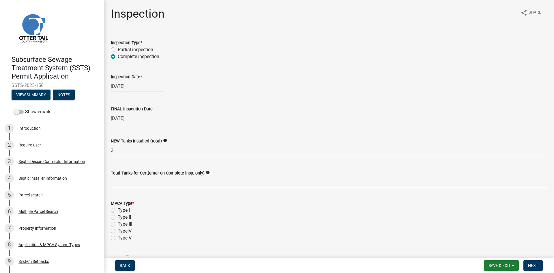
type input "3"
type input "2"
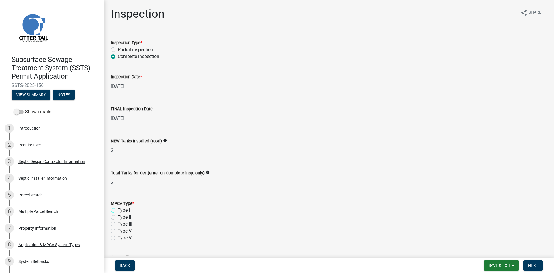
scroll to position [79, 0]
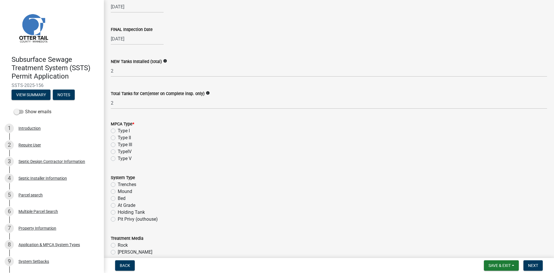
click at [122, 132] on label "Type I" at bounding box center [124, 130] width 12 height 7
click at [121, 131] on input "Type I" at bounding box center [120, 129] width 4 height 4
radio input "true"
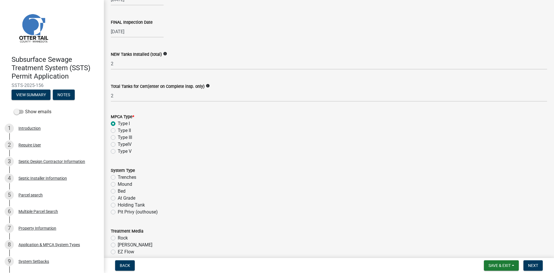
click at [129, 187] on label "Mound" at bounding box center [125, 184] width 14 height 7
click at [121, 184] on input "Mound" at bounding box center [120, 183] width 4 height 4
radio input "true"
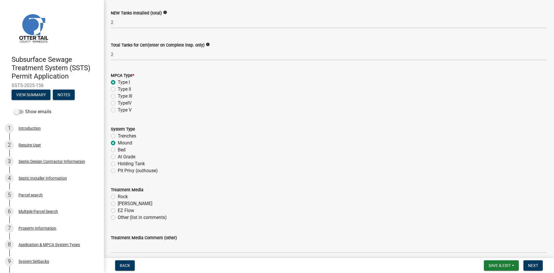
scroll to position [151, 0]
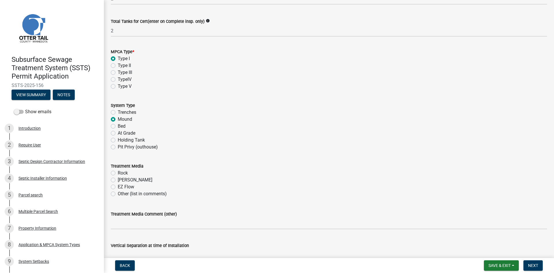
click at [131, 178] on label "Chambers" at bounding box center [135, 179] width 35 height 7
click at [121, 178] on input "Chambers" at bounding box center [120, 178] width 4 height 4
radio input "true"
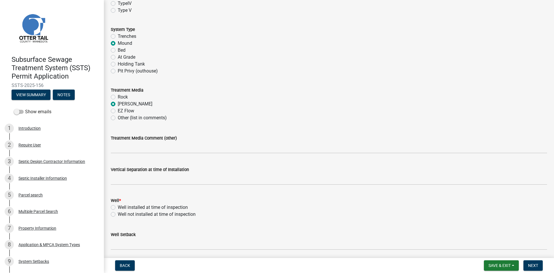
scroll to position [231, 0]
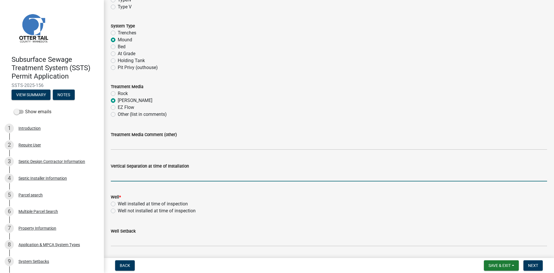
click at [158, 175] on input "text" at bounding box center [329, 175] width 436 height 12
type input "46"
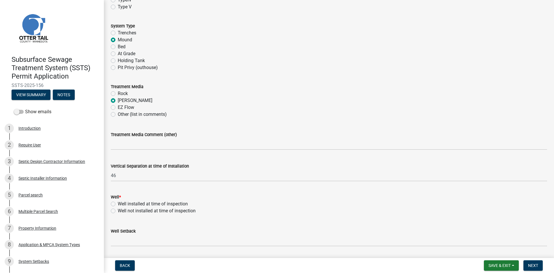
click at [122, 205] on label "Well installed at time of inspection" at bounding box center [153, 203] width 70 height 7
click at [121, 204] on input "Well installed at time of inspection" at bounding box center [120, 202] width 4 height 4
radio input "true"
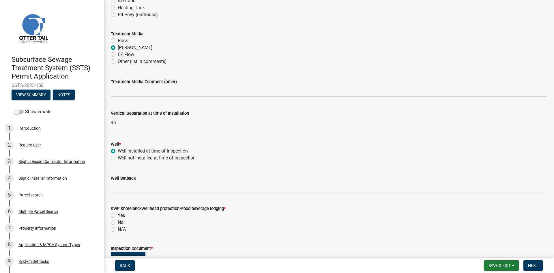
scroll to position [289, 0]
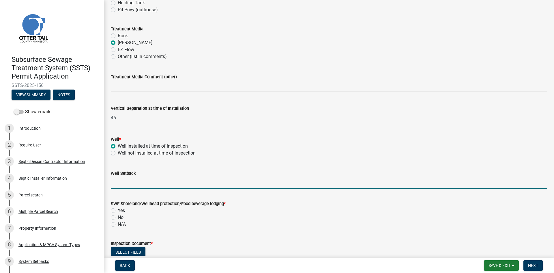
click at [128, 183] on input "Well Setback" at bounding box center [329, 183] width 436 height 12
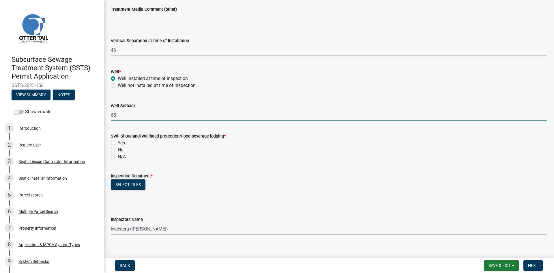
scroll to position [361, 0]
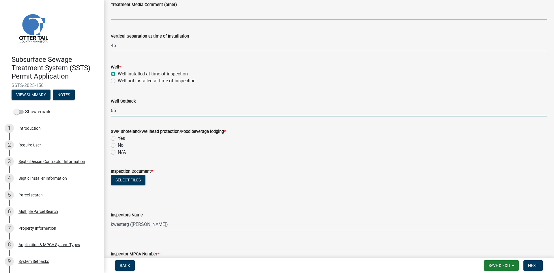
type input "65"
click at [122, 140] on label "Yes" at bounding box center [121, 138] width 7 height 7
click at [121, 138] on input "Yes" at bounding box center [120, 137] width 4 height 4
radio input "true"
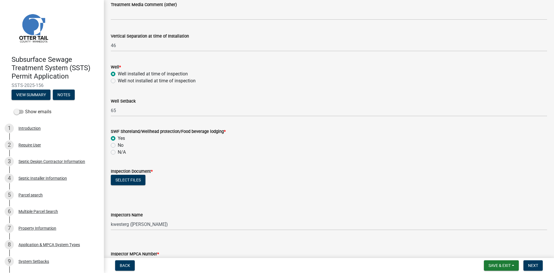
click at [118, 145] on label "No" at bounding box center [121, 145] width 6 height 7
click at [118, 145] on input "No" at bounding box center [120, 144] width 4 height 4
radio input "true"
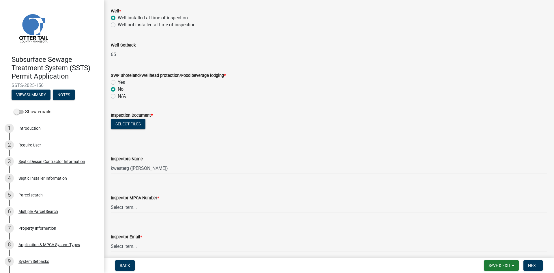
scroll to position [426, 0]
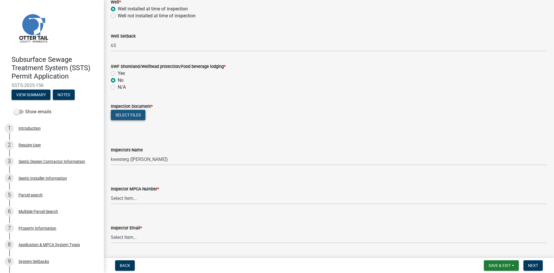
click at [135, 117] on button "Select files" at bounding box center [128, 115] width 35 height 10
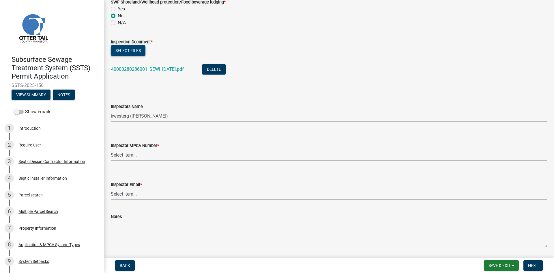
scroll to position [490, 0]
click at [144, 115] on select "Select Item... btollefson (Brittany Tollefson) alexisnewark (Alexis Newark) epl…" at bounding box center [329, 115] width 436 height 12
select select "540cdff0-8667-4a16-ad1f-2fbf1edb8379"
click at [111, 109] on select "Select Item... btollefson (Brittany Tollefson) alexisnewark (Alexis Newark) epl…" at bounding box center [329, 115] width 436 height 12
click at [149, 149] on select "Select Item... Alexis Newark (10415) Andrea Perales (924) Brittany Tollefson (1…" at bounding box center [329, 154] width 436 height 12
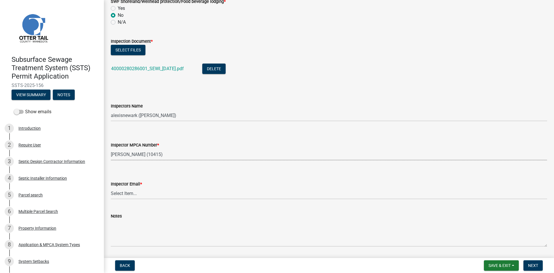
click at [111, 148] on select "Select Item... Alexis Newark (10415) Andrea Perales (924) Brittany Tollefson (1…" at bounding box center [329, 154] width 436 height 12
select select "d127207f-e6b2-42e2-ba4c-6918cdf94176"
click at [155, 188] on select "Select Item... Alexis Newark (anewark@ottertailcounty.gov) Amy Busko (abusko@ot…" at bounding box center [329, 193] width 436 height 12
click at [111, 187] on select "Select Item... Alexis Newark (anewark@ottertailcounty.gov) Amy Busko (abusko@ot…" at bounding box center [329, 193] width 436 height 12
select select "46a67eee-2c7d-4579-9973-15a8b9f9d8c4"
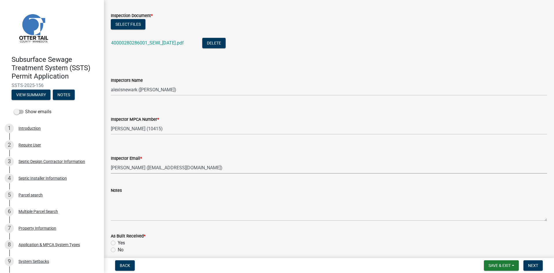
scroll to position [649, 0]
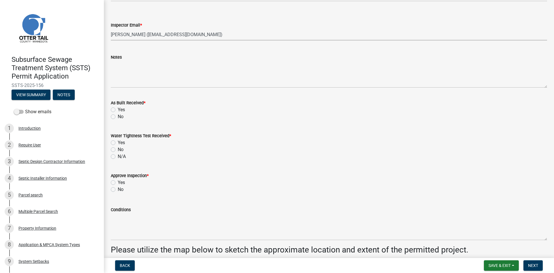
click at [122, 117] on label "No" at bounding box center [121, 116] width 6 height 7
click at [121, 117] on input "No" at bounding box center [120, 115] width 4 height 4
radio input "true"
click at [124, 157] on label "N/A" at bounding box center [122, 156] width 8 height 7
click at [121, 157] on input "N/A" at bounding box center [120, 155] width 4 height 4
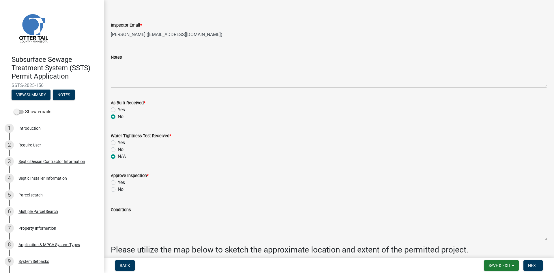
radio input "true"
click at [119, 182] on label "Yes" at bounding box center [121, 182] width 7 height 7
click at [119, 182] on input "Yes" at bounding box center [120, 181] width 4 height 4
radio input "true"
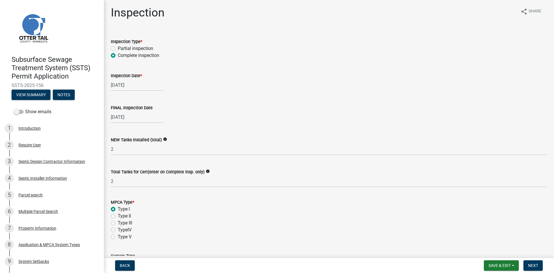
scroll to position [0, 0]
click at [531, 263] on span "Next" at bounding box center [533, 265] width 10 height 5
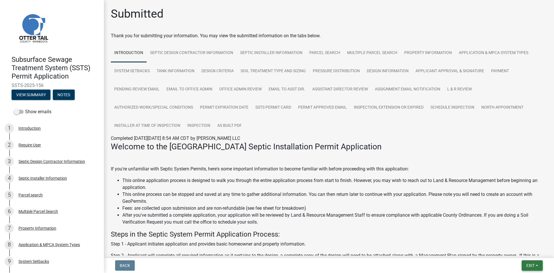
click at [529, 266] on span "Exit" at bounding box center [530, 265] width 8 height 5
click at [528, 253] on button "Save & Exit" at bounding box center [520, 250] width 46 height 14
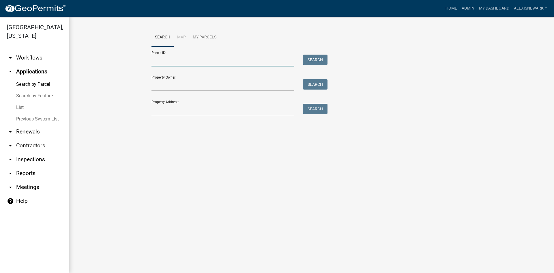
click at [241, 64] on input "Parcel ID:" at bounding box center [222, 61] width 143 height 12
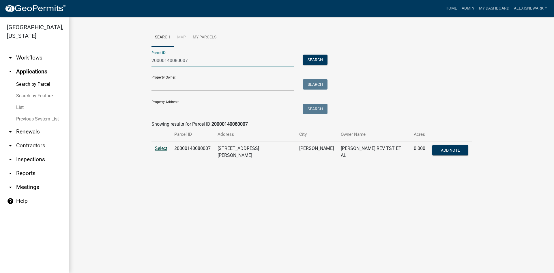
type input "20000140080007"
click at [160, 146] on span "Select" at bounding box center [161, 147] width 12 height 5
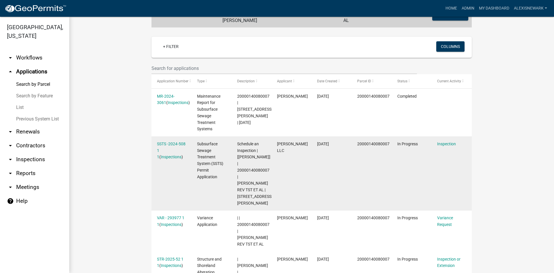
scroll to position [144, 0]
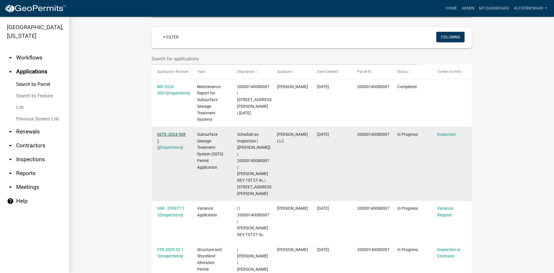
click at [178, 132] on link "SSTS -2024-508 1 1" at bounding box center [171, 141] width 29 height 18
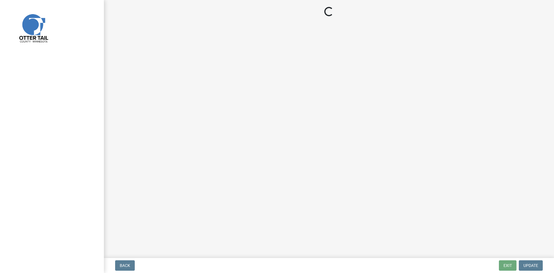
select select "710d5f49-2663-4e73-9718-d0c4e189f5ed"
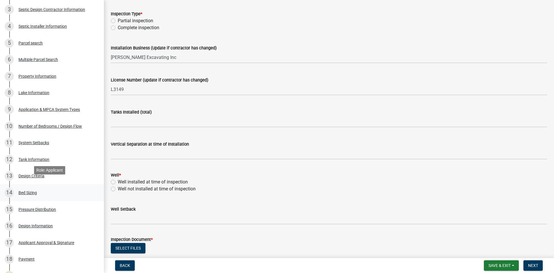
scroll to position [159, 0]
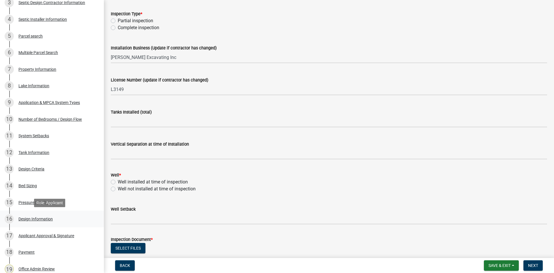
click at [54, 214] on link "16 Design Information" at bounding box center [52, 218] width 104 height 17
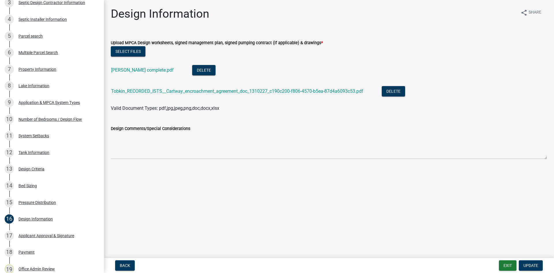
click at [149, 85] on li "Tobkin_RECORDED_ISTS__Cartway_encroachment_agreement_doc_1310227_c190c200-f806-…" at bounding box center [329, 91] width 436 height 21
click at [151, 89] on link "Tobkin_RECORDED_ISTS__Cartway_encroachment_agreement_doc_1310227_c190c200-f806-…" at bounding box center [237, 90] width 252 height 5
click at [149, 72] on link "Tobkin complete.pdf" at bounding box center [142, 69] width 63 height 5
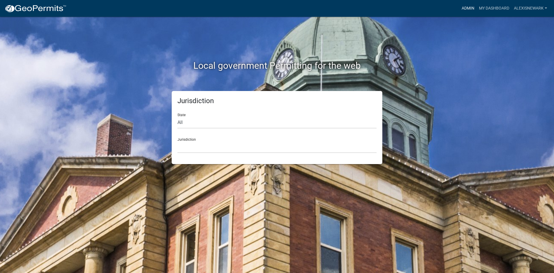
click at [470, 11] on link "Admin" at bounding box center [467, 8] width 17 height 11
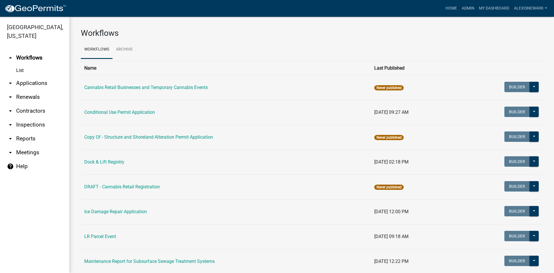
click at [54, 81] on link "arrow_drop_down Applications" at bounding box center [34, 83] width 69 height 14
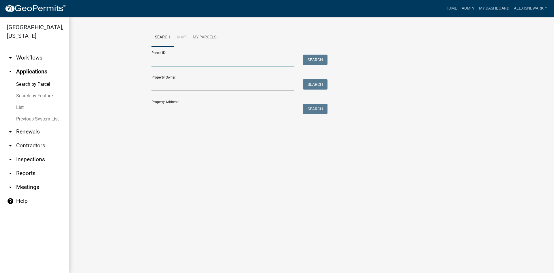
drag, startPoint x: 156, startPoint y: 60, endPoint x: 158, endPoint y: 58, distance: 3.1
click at [156, 60] on input "Parcel ID:" at bounding box center [222, 61] width 143 height 12
type input "3"
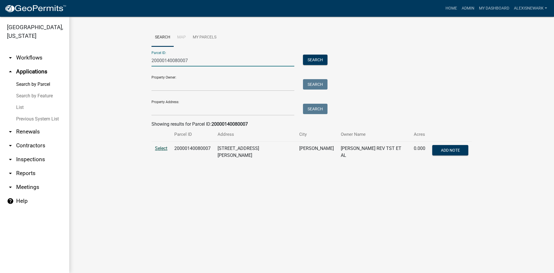
type input "20000140080007"
click at [160, 149] on span "Select" at bounding box center [161, 147] width 12 height 5
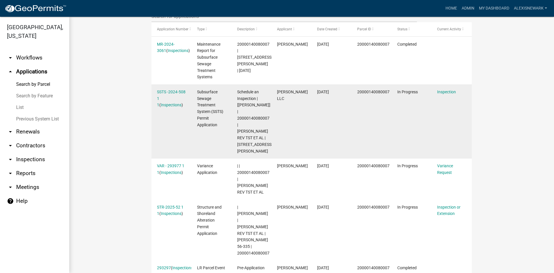
scroll to position [203, 0]
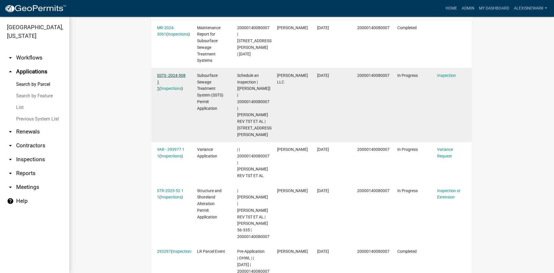
click at [181, 73] on link "SSTS -2024-508 1 1" at bounding box center [171, 82] width 29 height 18
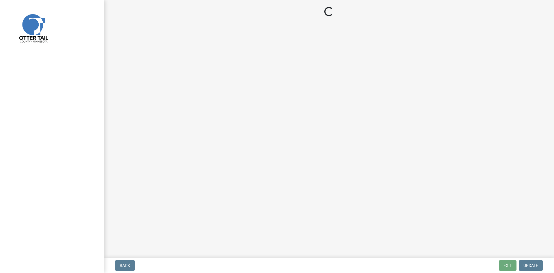
select select "710d5f49-2663-4e73-9718-d0c4e189f5ed"
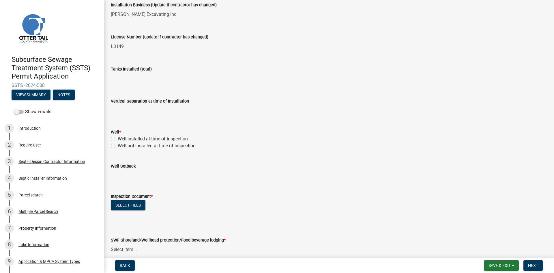
scroll to position [72, 0]
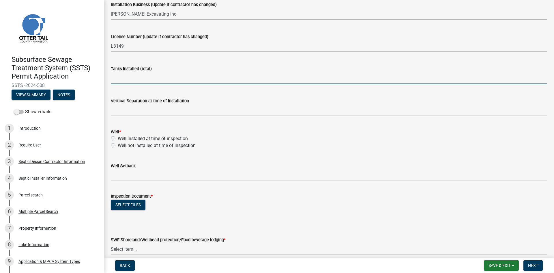
click at [137, 80] on input "text" at bounding box center [329, 78] width 436 height 12
type input "2"
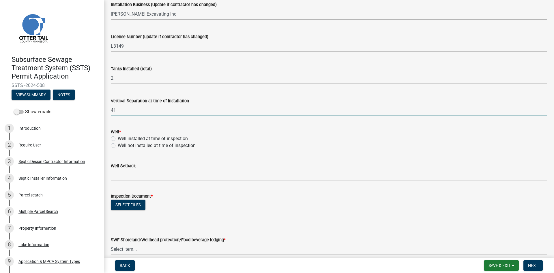
type input "41"
click at [177, 138] on label "Well installed at time of inspection" at bounding box center [153, 138] width 70 height 7
click at [121, 138] on input "Well installed at time of inspection" at bounding box center [120, 137] width 4 height 4
radio input "true"
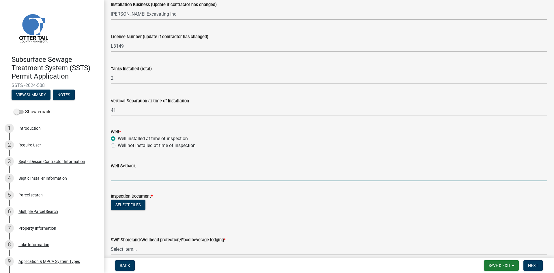
click at [173, 172] on input "Well Setback" at bounding box center [329, 175] width 436 height 12
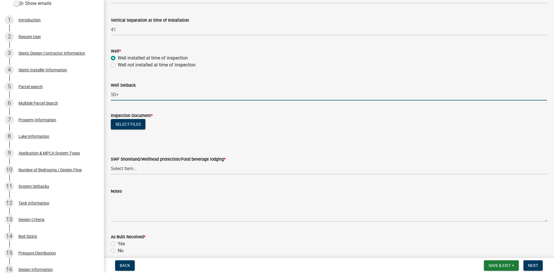
scroll to position [159, 0]
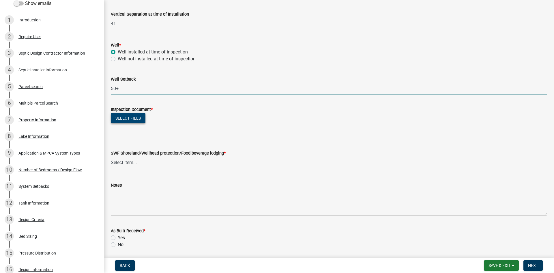
type input "50+"
click at [145, 119] on button "Select files" at bounding box center [128, 118] width 35 height 10
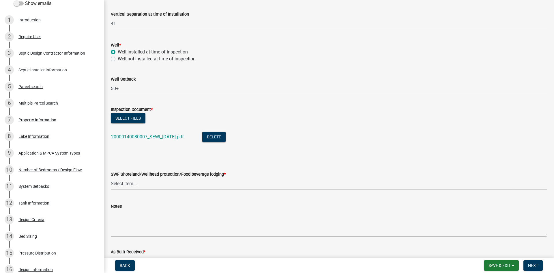
click at [147, 183] on select "Select Item... Yes No" at bounding box center [329, 183] width 436 height 12
click at [111, 177] on select "Select Item... Yes No" at bounding box center [329, 183] width 436 height 12
select select "efd70d20-72f1-4c01-b743-31478b6312fb"
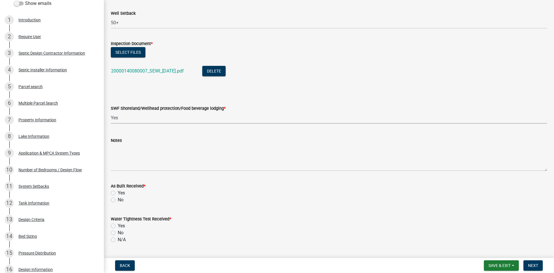
scroll to position [238, 0]
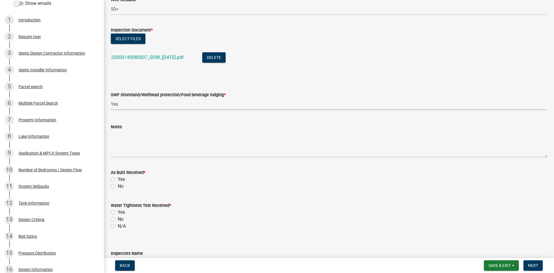
click at [129, 179] on div "Yes" at bounding box center [329, 179] width 436 height 7
click at [124, 186] on div "No" at bounding box center [329, 186] width 436 height 7
click at [122, 187] on label "No" at bounding box center [121, 186] width 6 height 7
click at [121, 186] on input "No" at bounding box center [120, 185] width 4 height 4
radio input "true"
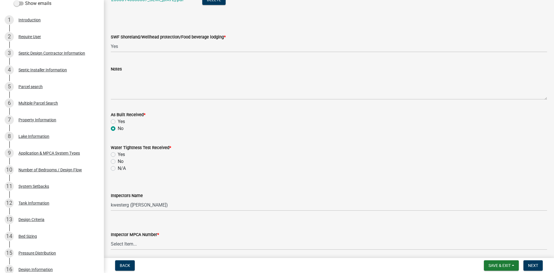
click at [120, 169] on label "N/A" at bounding box center [122, 168] width 8 height 7
click at [120, 168] on input "N/A" at bounding box center [120, 167] width 4 height 4
radio input "true"
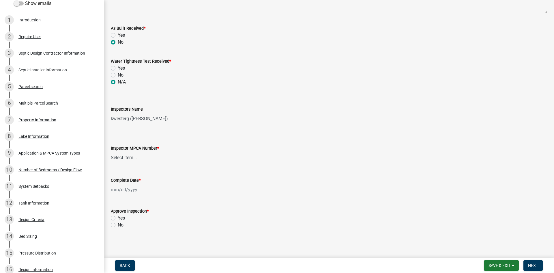
scroll to position [382, 0]
click at [134, 122] on select "Select Item... btollefson (Brittany Tollefson) alexisnewark (Alexis Newark) epl…" at bounding box center [329, 118] width 436 height 12
select select "540cdff0-8667-4a16-ad1f-2fbf1edb8379"
click at [111, 112] on select "Select Item... btollefson (Brittany Tollefson) alexisnewark (Alexis Newark) epl…" at bounding box center [329, 118] width 436 height 12
click at [136, 161] on select "Select Item... Alexis Newark (10415) Andrea Perales (924) Brittany Tollefson (1…" at bounding box center [329, 157] width 436 height 12
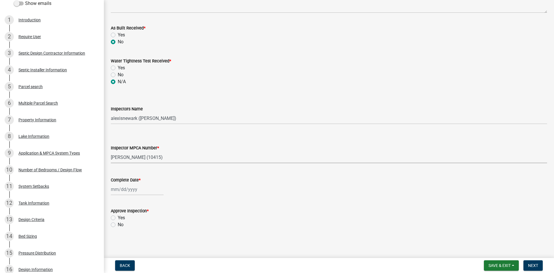
click at [111, 151] on select "Select Item... Alexis Newark (10415) Andrea Perales (924) Brittany Tollefson (1…" at bounding box center [329, 157] width 436 height 12
select select "d127207f-e6b2-42e2-ba4c-6918cdf94176"
click at [135, 190] on div at bounding box center [137, 189] width 53 height 12
select select "8"
select select "2025"
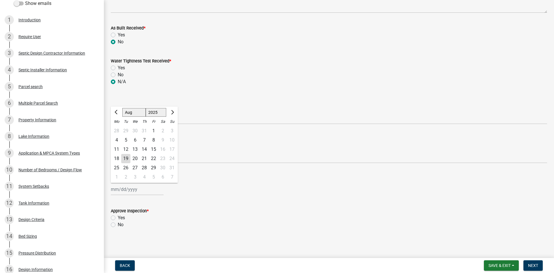
click at [118, 159] on div "18" at bounding box center [116, 158] width 9 height 9
type input "08/18/2025"
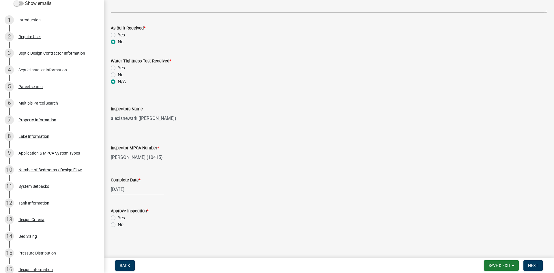
scroll to position [383, 0]
click at [122, 216] on label "Yes" at bounding box center [121, 217] width 7 height 7
click at [121, 216] on input "Yes" at bounding box center [120, 216] width 4 height 4
radio input "true"
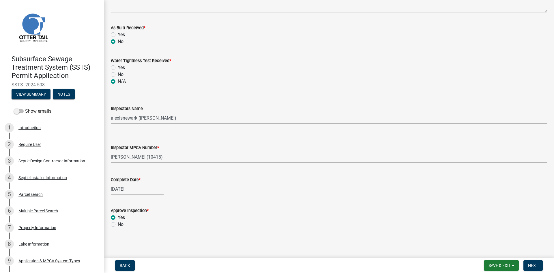
scroll to position [0, 0]
click at [525, 264] on button "Next" at bounding box center [532, 265] width 19 height 10
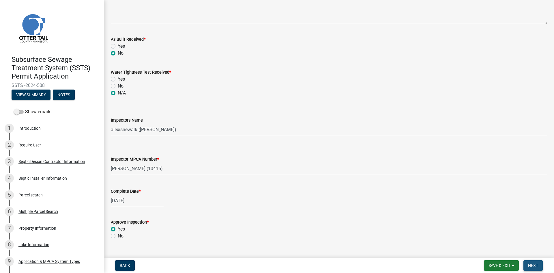
scroll to position [394, 0]
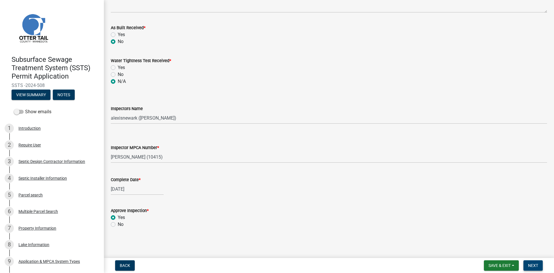
click at [536, 263] on span "Next" at bounding box center [533, 265] width 10 height 5
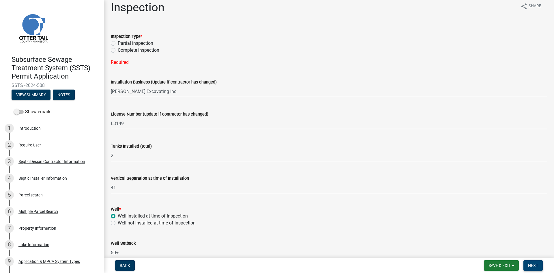
scroll to position [0, 0]
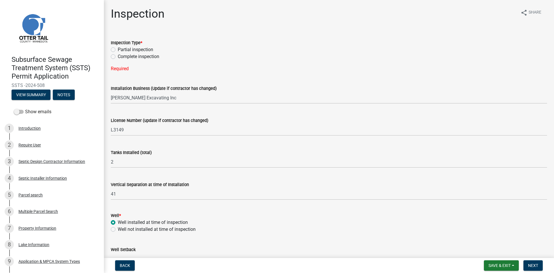
click at [123, 58] on label "Complete inspection" at bounding box center [139, 56] width 42 height 7
click at [121, 57] on input "Complete inspection" at bounding box center [120, 55] width 4 height 4
radio input "true"
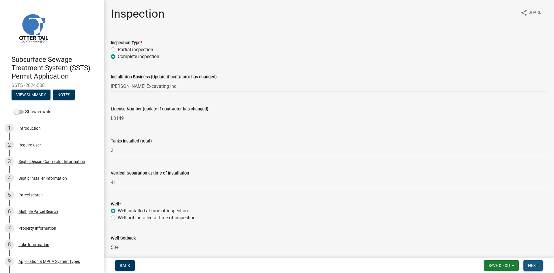
click at [538, 265] on span "Next" at bounding box center [533, 265] width 10 height 5
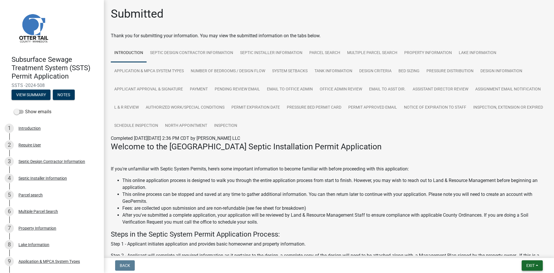
click at [529, 262] on button "Exit" at bounding box center [532, 265] width 21 height 10
click at [529, 253] on button "Save & Exit" at bounding box center [520, 250] width 46 height 14
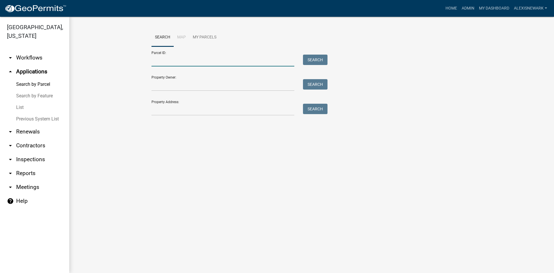
drag, startPoint x: 192, startPoint y: 59, endPoint x: 201, endPoint y: 60, distance: 9.0
click at [192, 59] on input "Parcel ID:" at bounding box center [222, 61] width 143 height 12
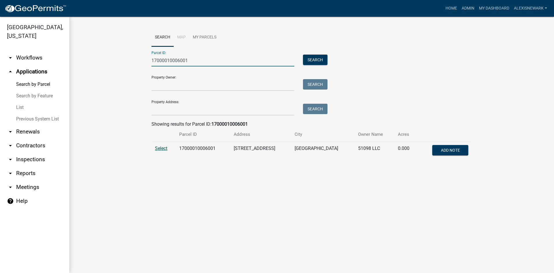
type input "17000010006001"
click at [166, 148] on span "Select" at bounding box center [161, 147] width 12 height 5
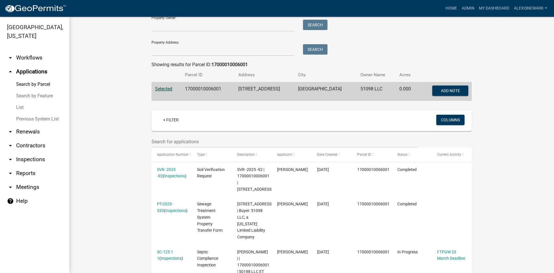
scroll to position [59, 0]
click at [197, 89] on td "17000010006001" at bounding box center [207, 91] width 53 height 19
copy td "17000010006001"
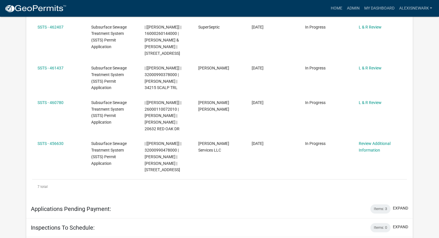
scroll to position [332, 0]
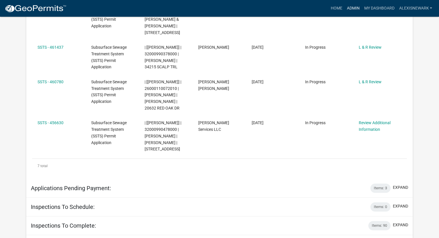
click at [350, 9] on link "Admin" at bounding box center [352, 8] width 17 height 11
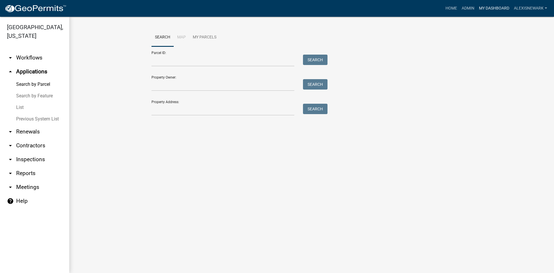
click at [479, 13] on link "My Dashboard" at bounding box center [494, 8] width 35 height 11
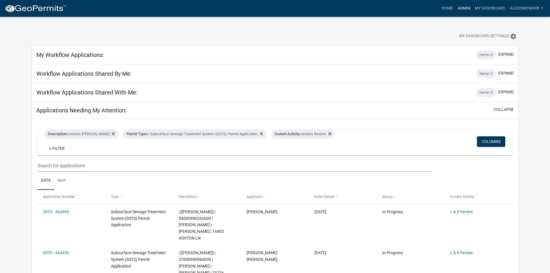
click at [464, 8] on link "Admin" at bounding box center [463, 8] width 17 height 11
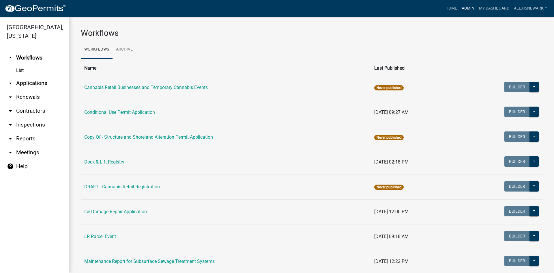
click at [469, 8] on link "Admin" at bounding box center [467, 8] width 17 height 11
click at [42, 80] on link "arrow_drop_down Applications" at bounding box center [34, 83] width 69 height 14
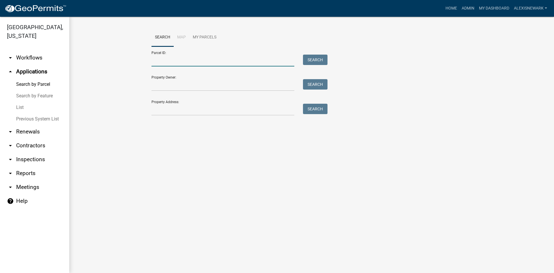
click at [201, 59] on input "Parcel ID:" at bounding box center [222, 61] width 143 height 12
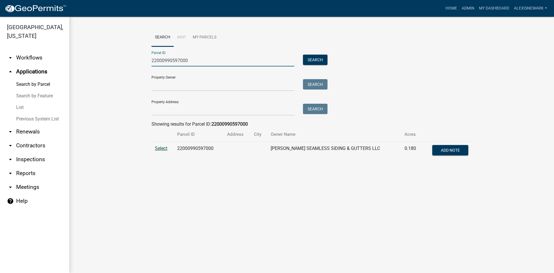
type input "22000990597000"
click at [167, 148] on span "Select" at bounding box center [161, 147] width 12 height 5
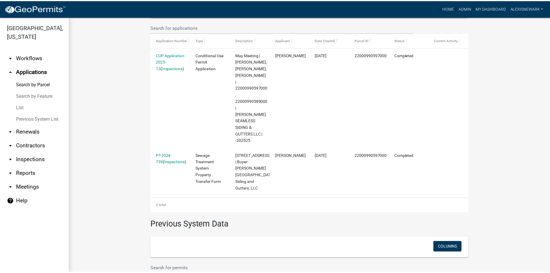
scroll to position [181, 0]
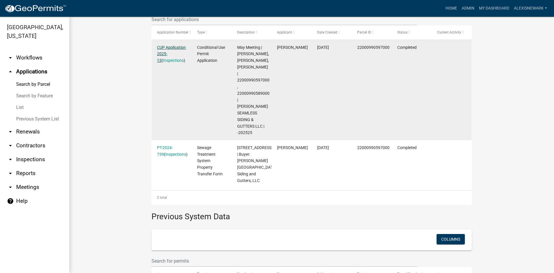
click at [171, 52] on link "CUP Application 2025-13" at bounding box center [171, 54] width 29 height 18
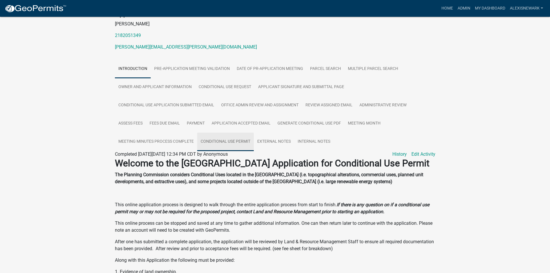
click at [246, 139] on link "Conditional Use Permit" at bounding box center [225, 141] width 57 height 18
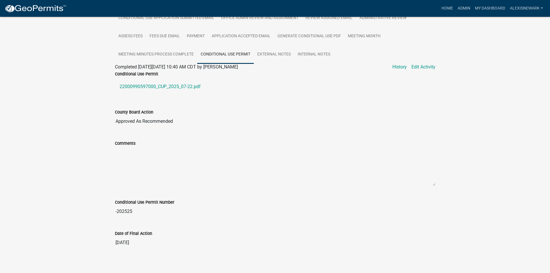
scroll to position [171, 0]
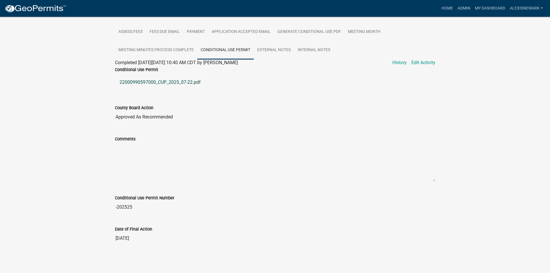
click at [173, 82] on link "22000990597000_CUP_2025_07-22.pdf" at bounding box center [275, 82] width 320 height 14
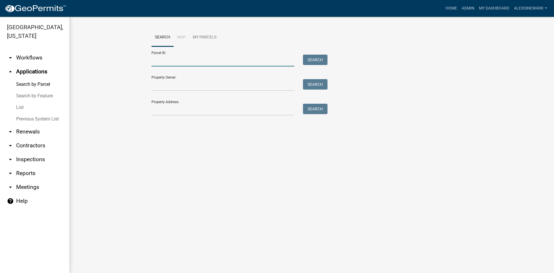
click at [215, 57] on input "Parcel ID:" at bounding box center [222, 61] width 143 height 12
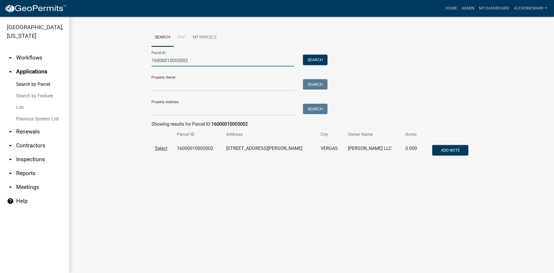
type input "16000010005002"
click at [166, 150] on span "Select" at bounding box center [161, 147] width 12 height 5
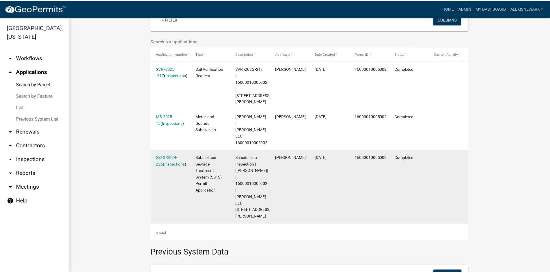
scroll to position [160, 0]
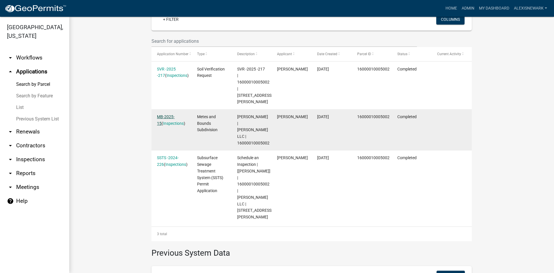
click at [169, 114] on link "MB-2025-15" at bounding box center [166, 119] width 18 height 11
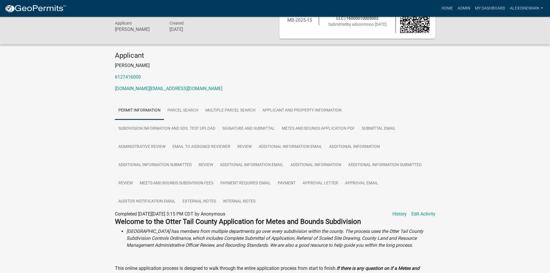
scroll to position [9, 0]
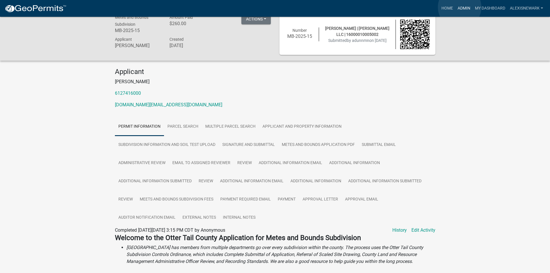
click at [459, 7] on link "Admin" at bounding box center [463, 8] width 17 height 11
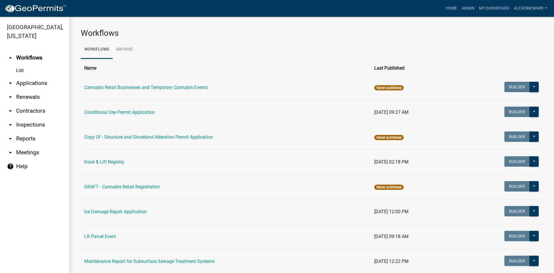
click at [34, 80] on link "arrow_drop_down Applications" at bounding box center [34, 83] width 69 height 14
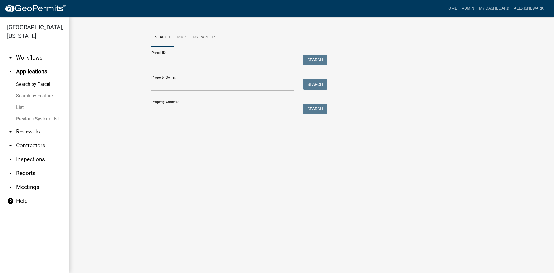
drag, startPoint x: 158, startPoint y: 62, endPoint x: 162, endPoint y: 67, distance: 6.6
click at [158, 62] on input "Parcel ID:" at bounding box center [222, 61] width 143 height 12
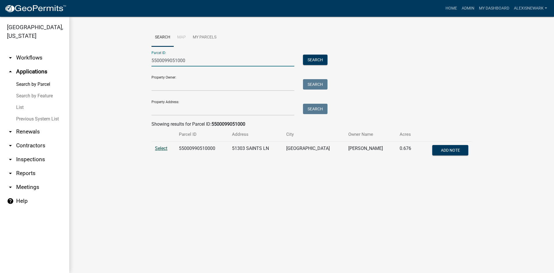
type input "5500099051000"
click at [161, 148] on span "Select" at bounding box center [161, 147] width 12 height 5
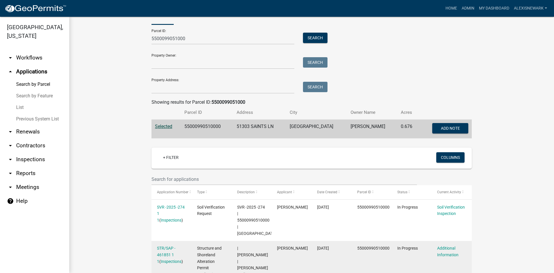
scroll to position [108, 0]
